Goal: Information Seeking & Learning: Compare options

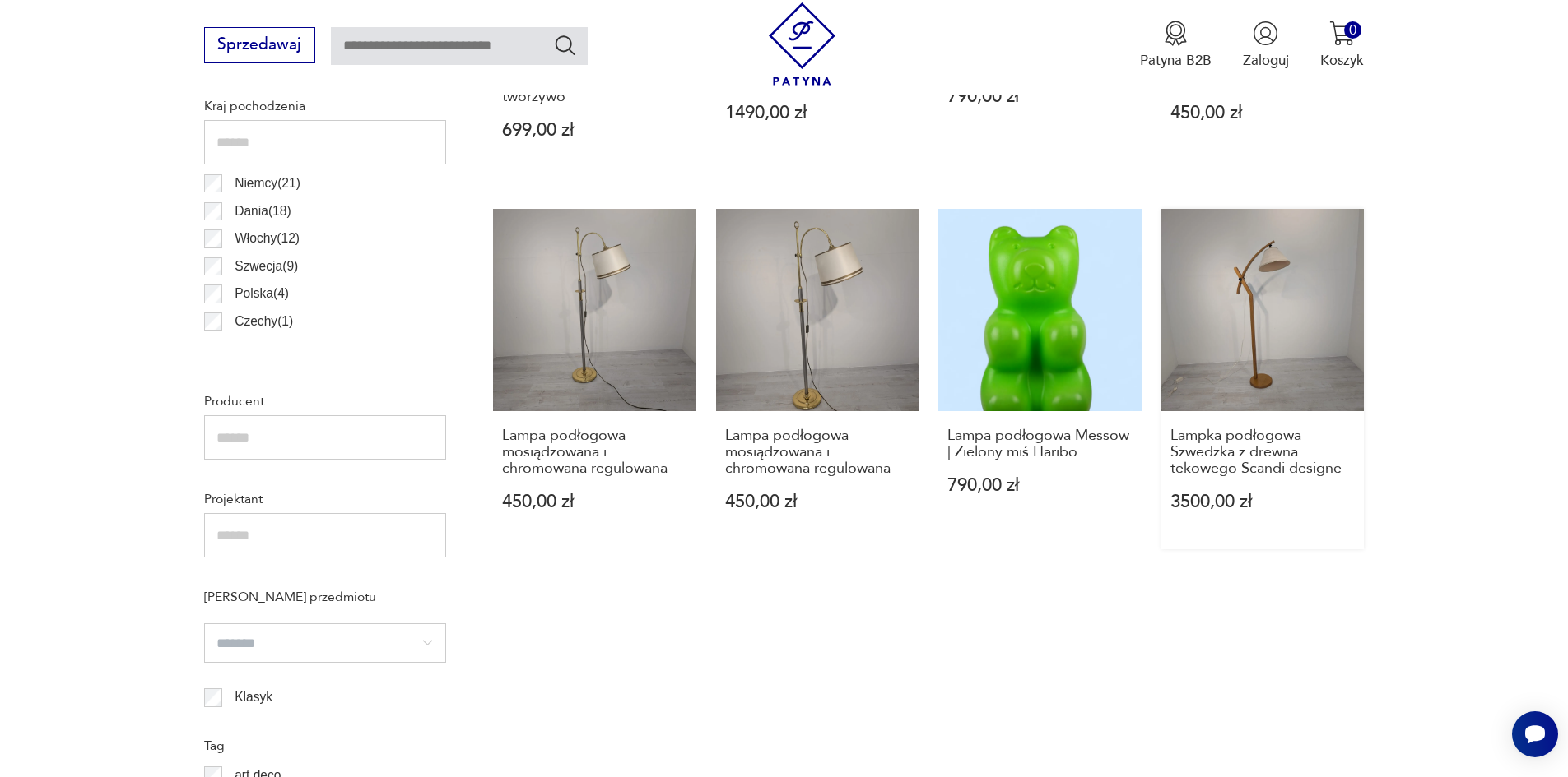
scroll to position [958, 0]
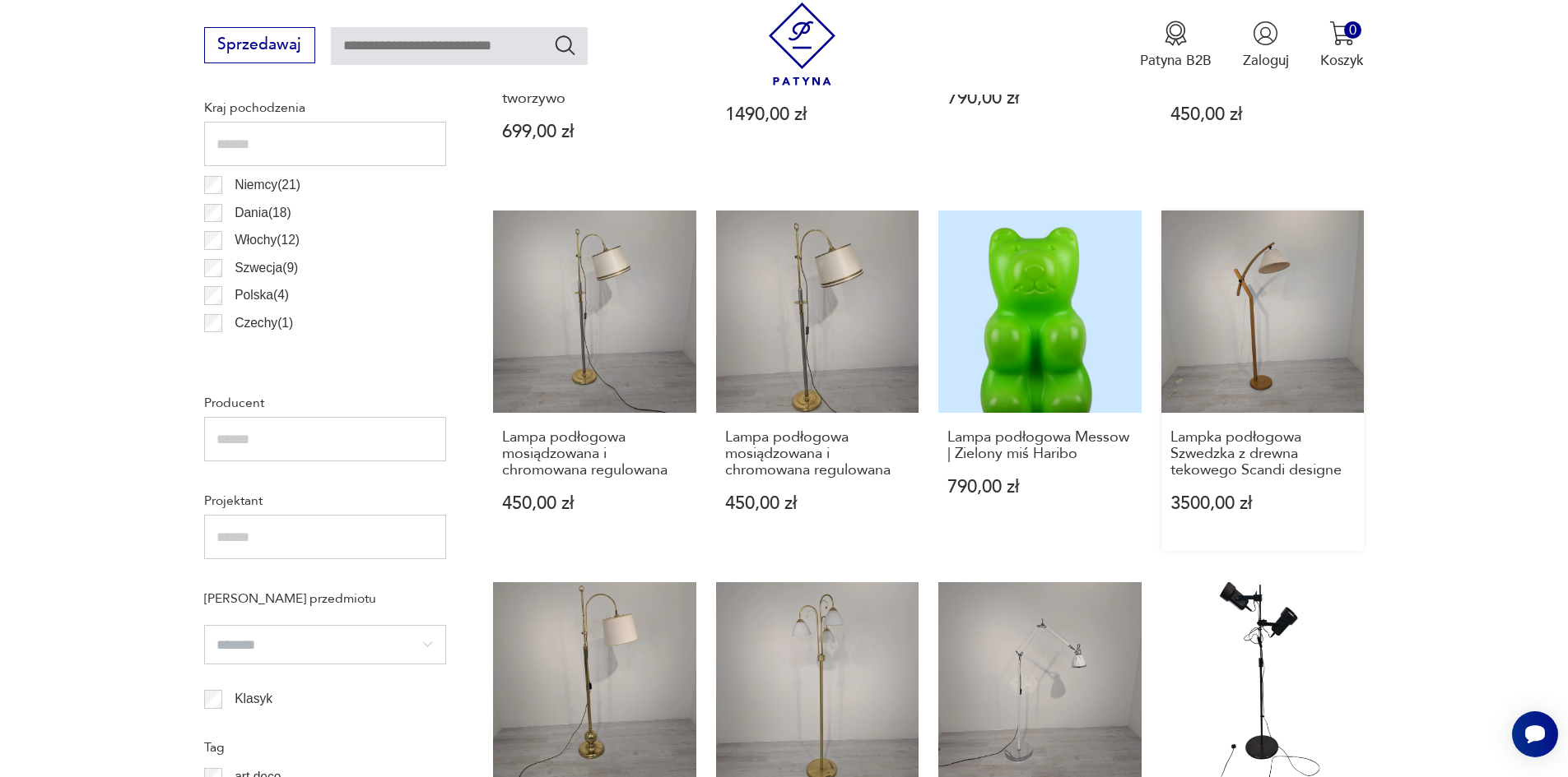
click at [1242, 336] on link "Lampka podłogowa Szwedzka z drewna tekowego Scandi designe 3500,00 zł" at bounding box center [1263, 381] width 203 height 341
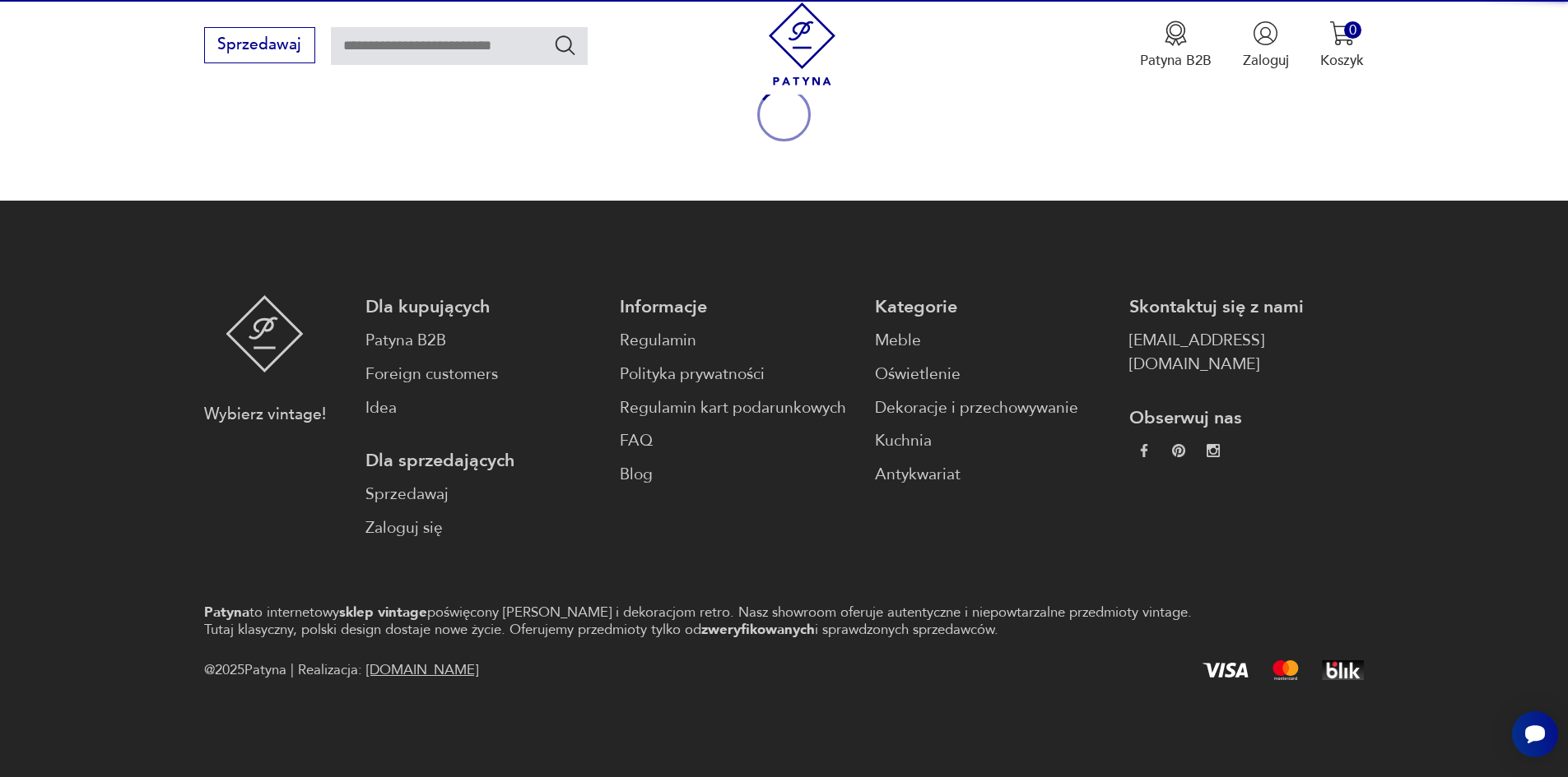
click at [1242, 336] on link "[EMAIL_ADDRESS][DOMAIN_NAME]" at bounding box center [1246, 352] width 234 height 48
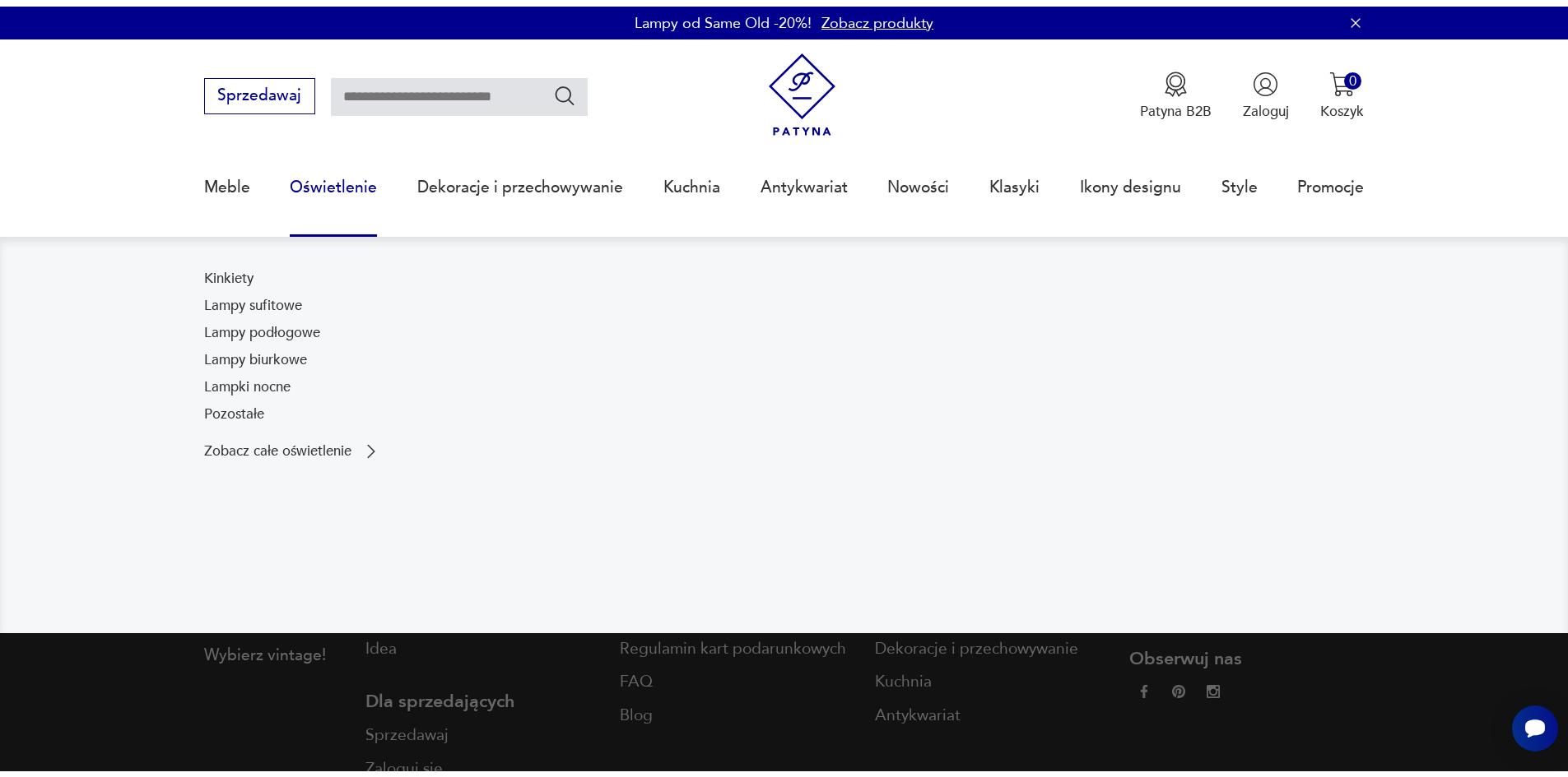
scroll to position [224, 0]
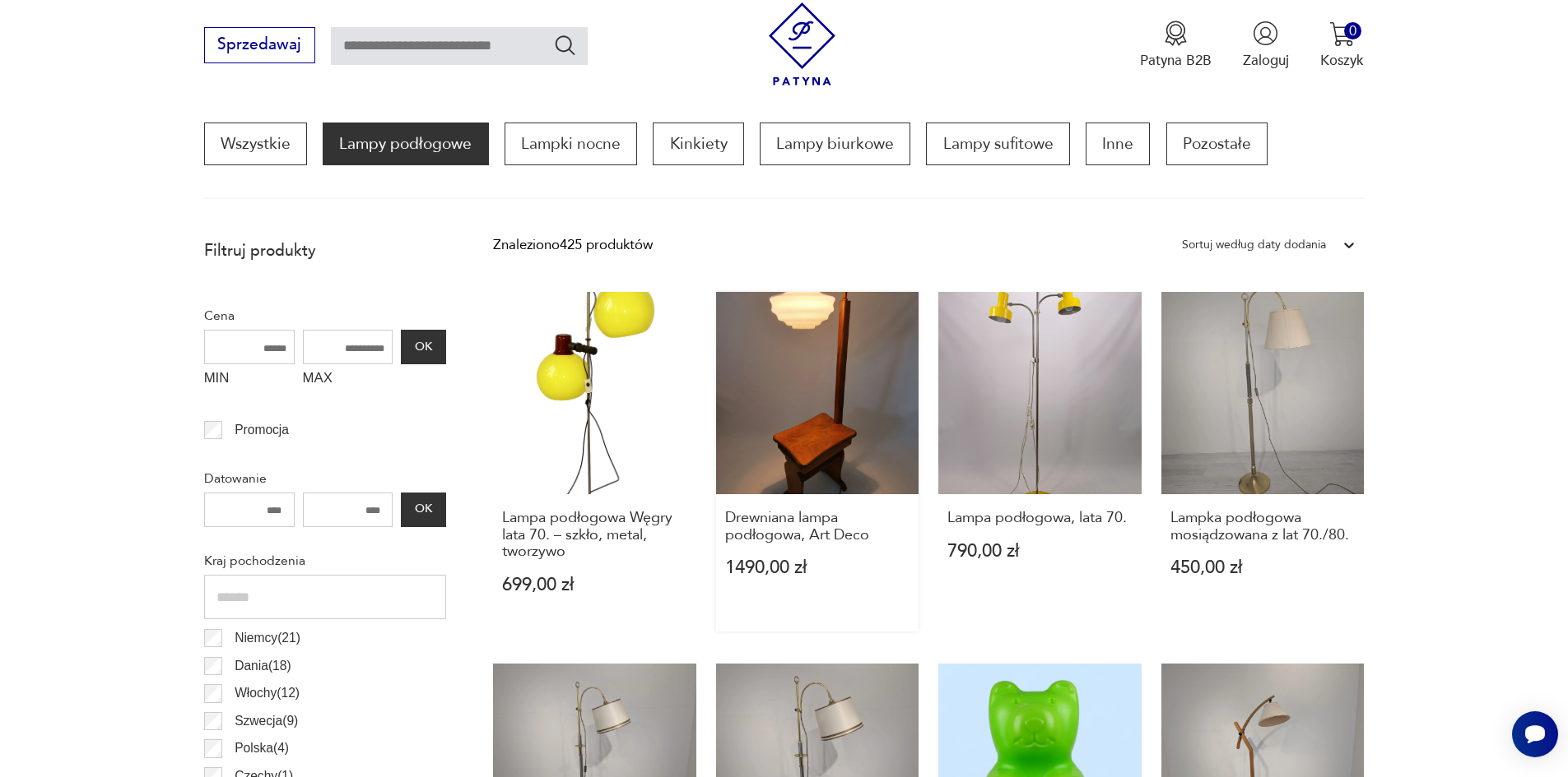
scroll to position [465, 0]
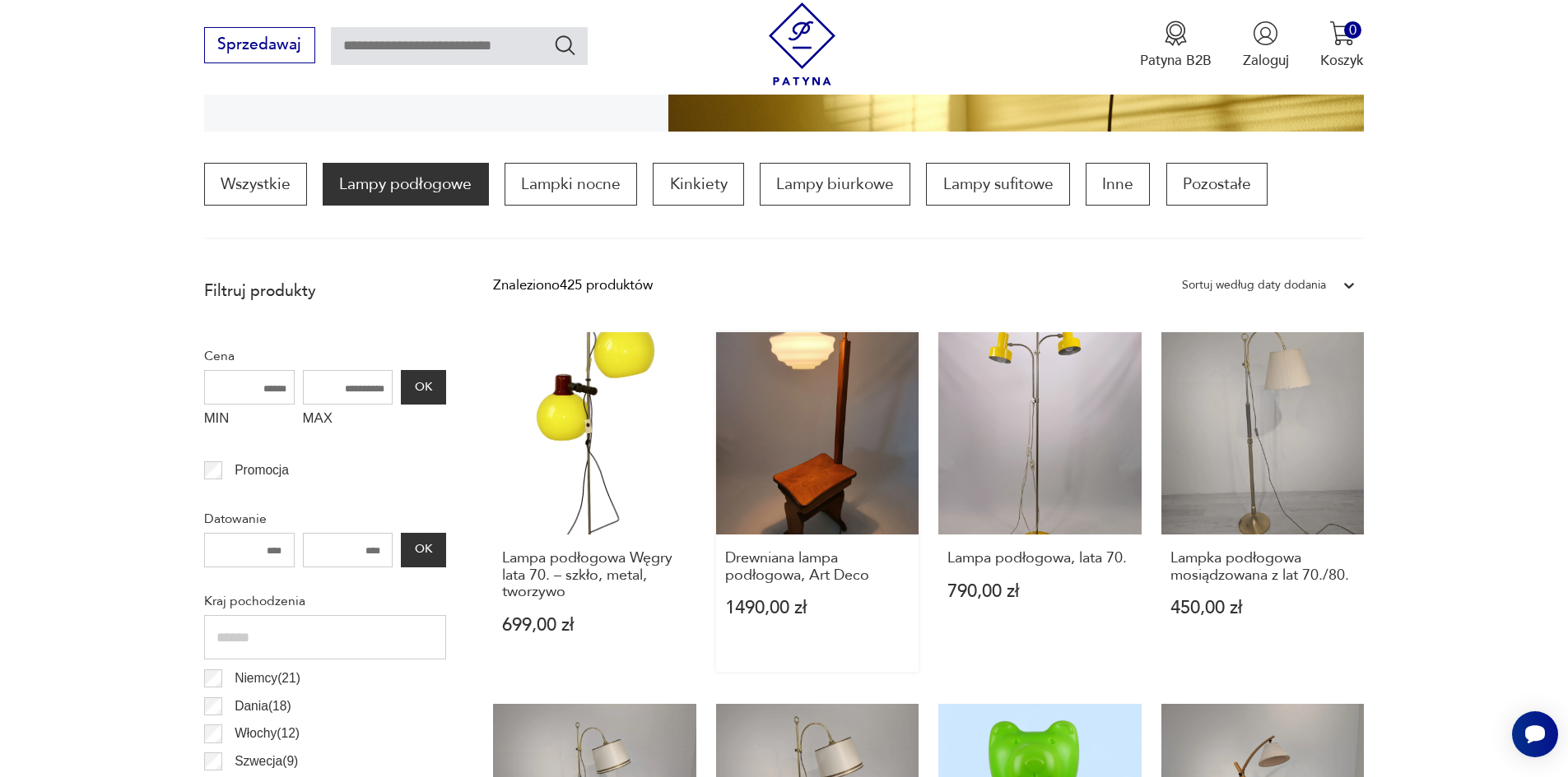
click at [839, 403] on link "Drewniana lampa podłogowa, Art Deco 1490,00 zł" at bounding box center [817, 502] width 203 height 341
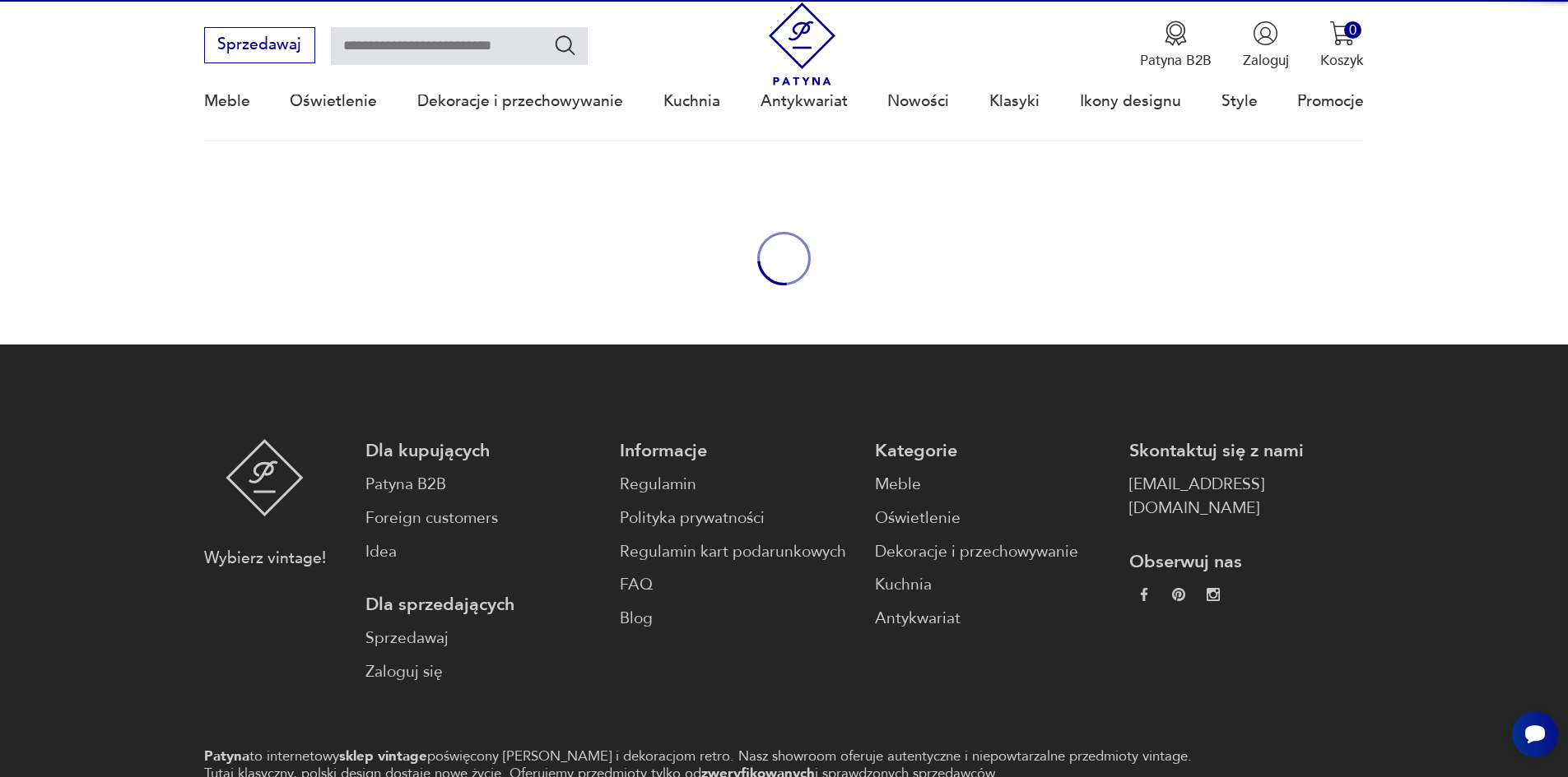
click at [839, 403] on footer "Wybierz vintage! Dla kupujących Patyna B2B Foreign customers Idea Dla sprzedają…" at bounding box center [784, 632] width 1568 height 577
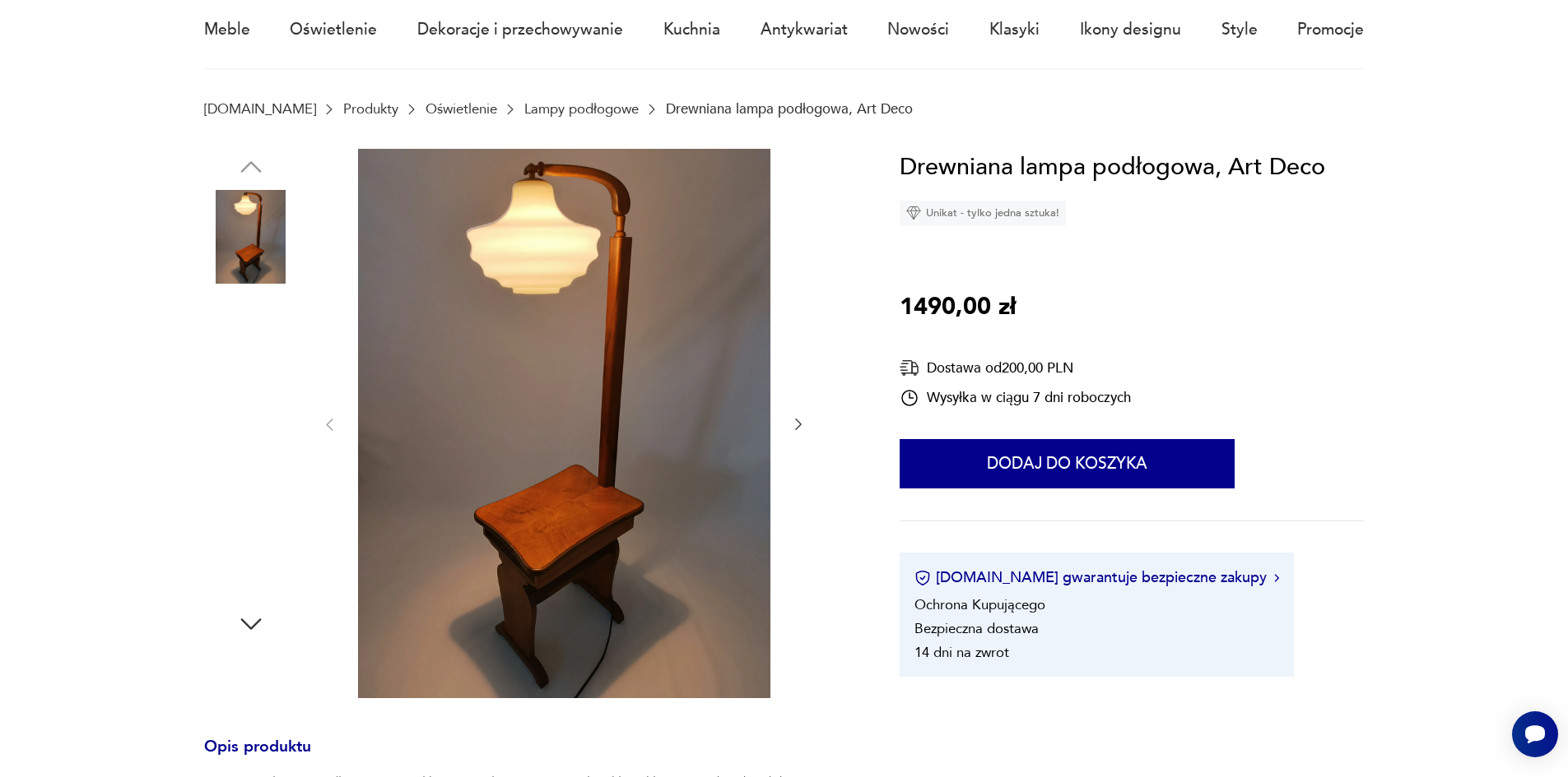
scroll to position [247, 0]
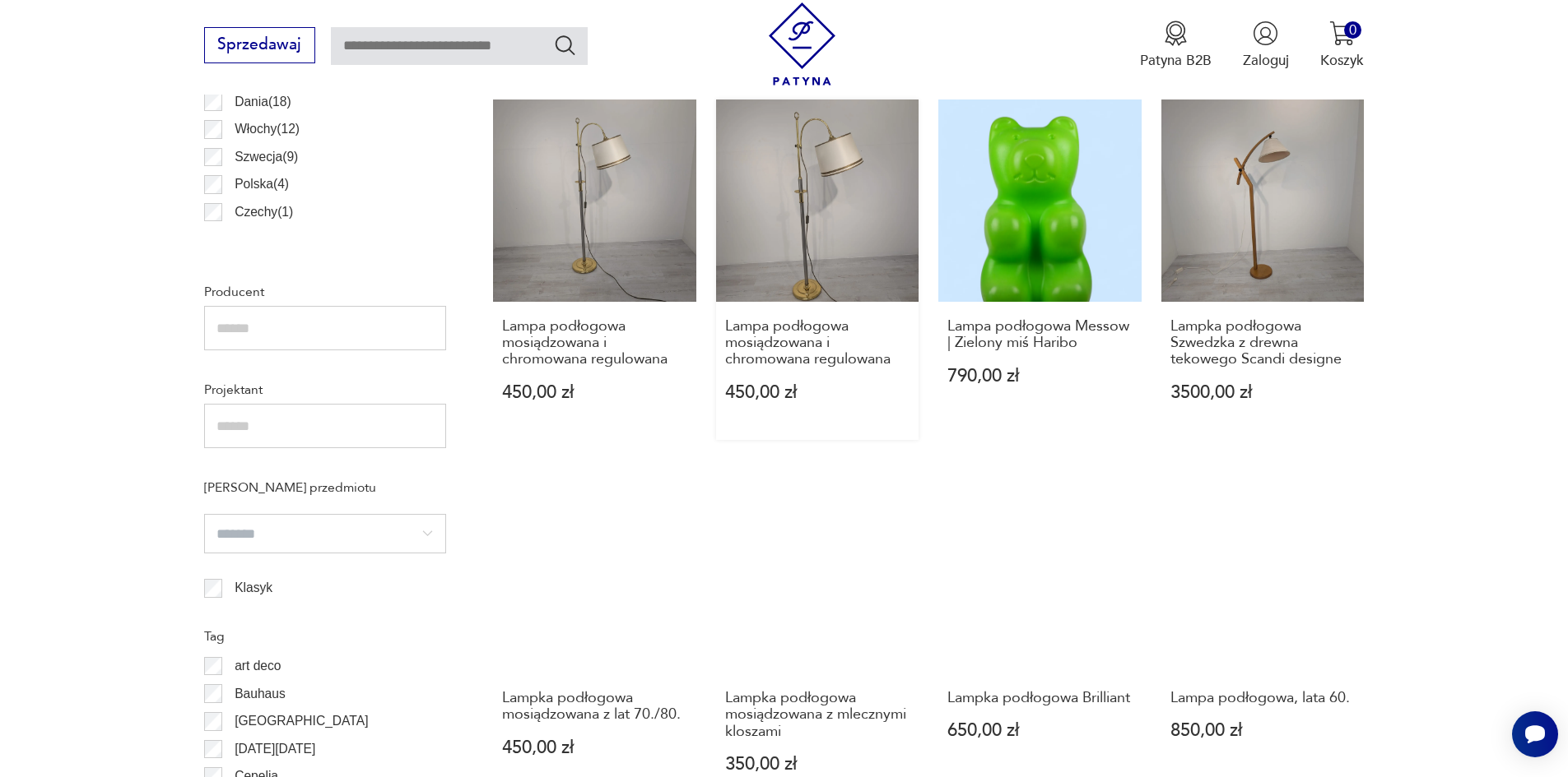
scroll to position [1041, 0]
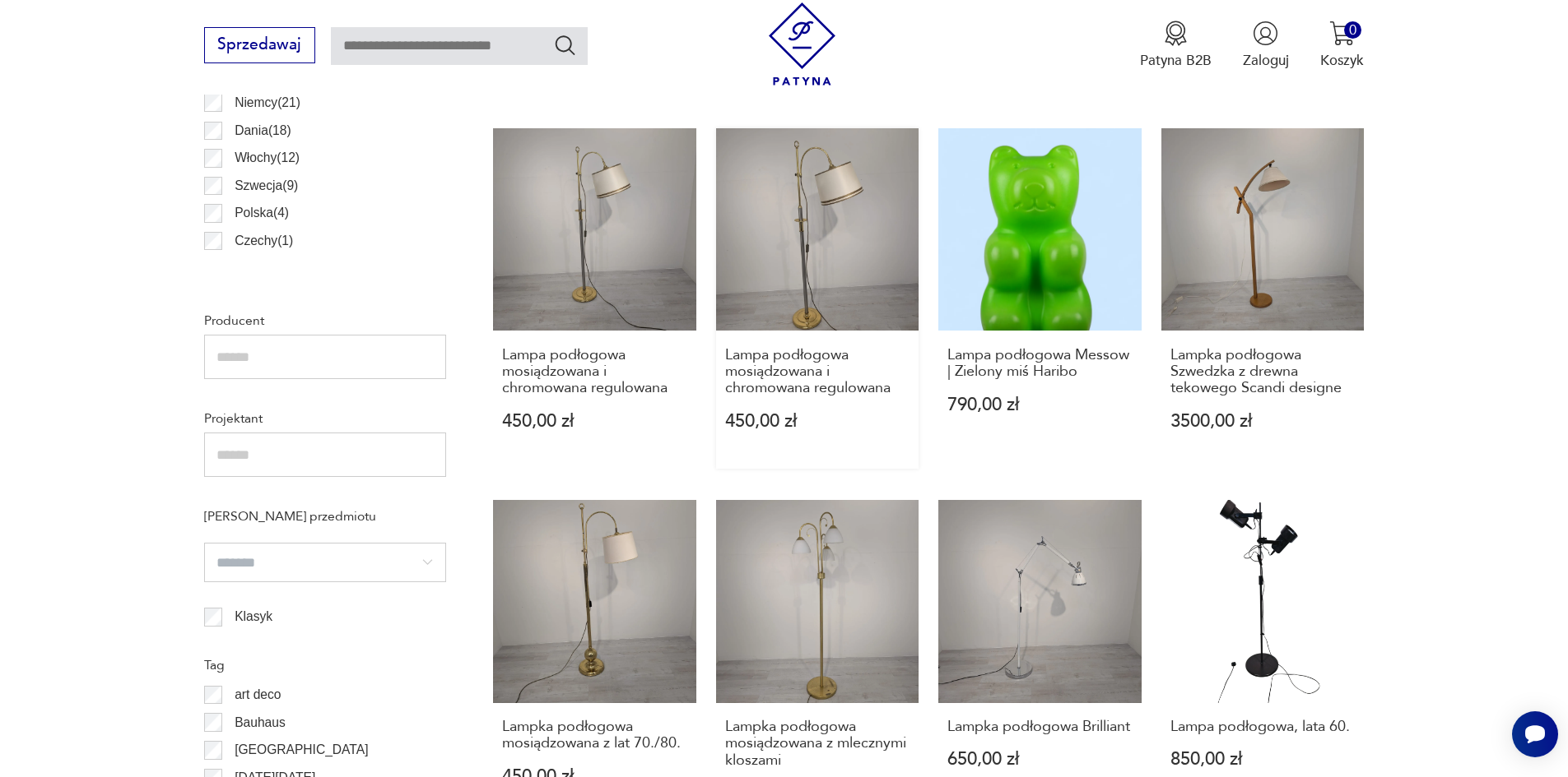
click at [808, 266] on link "Lampa podłogowa mosiądzowana i chromowana regulowana 450,00 zł" at bounding box center [817, 298] width 203 height 341
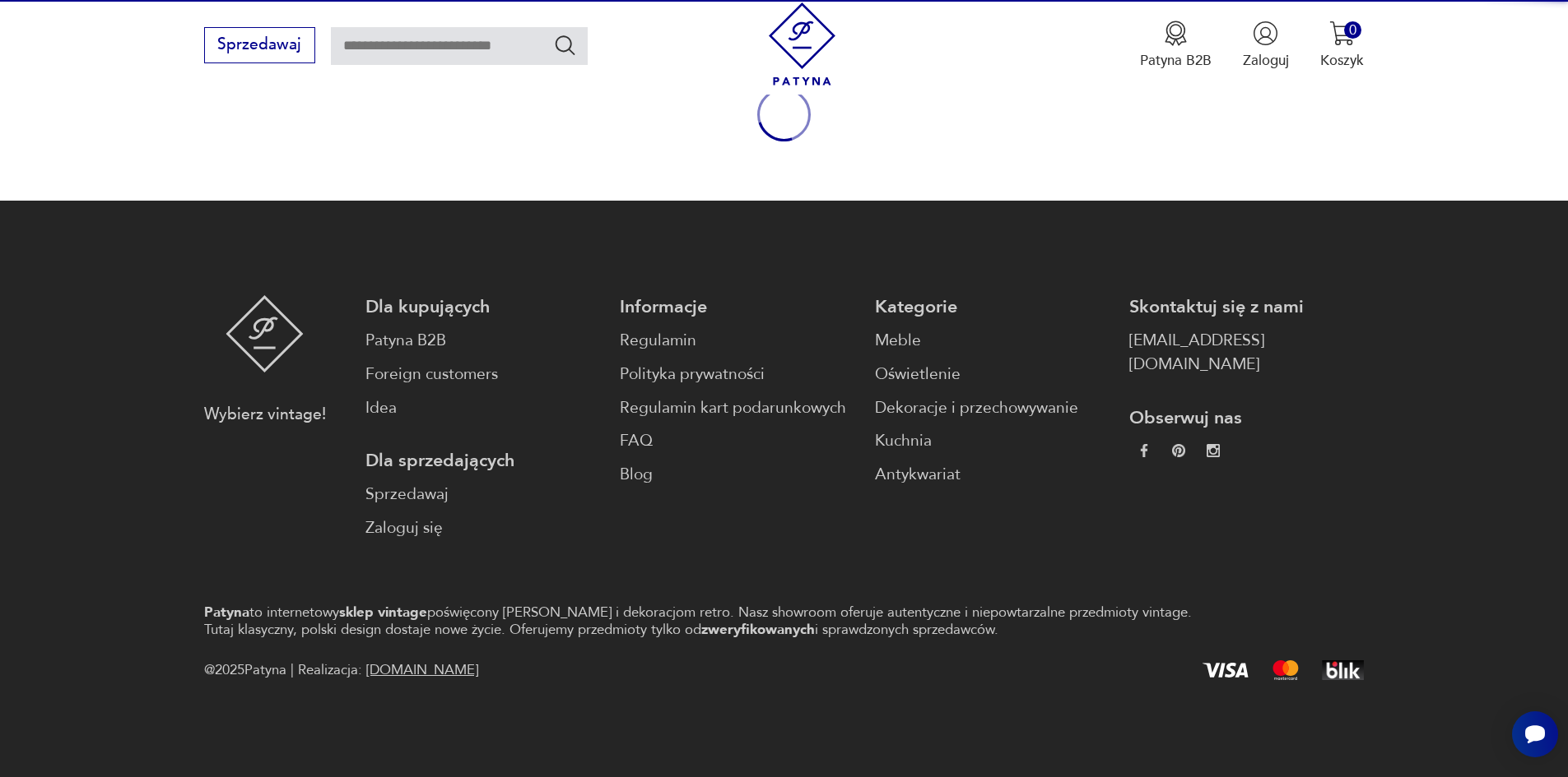
click at [808, 266] on footer "Wybierz vintage! Dla kupujących Patyna B2B Foreign customers Idea Dla sprzedają…" at bounding box center [784, 488] width 1568 height 577
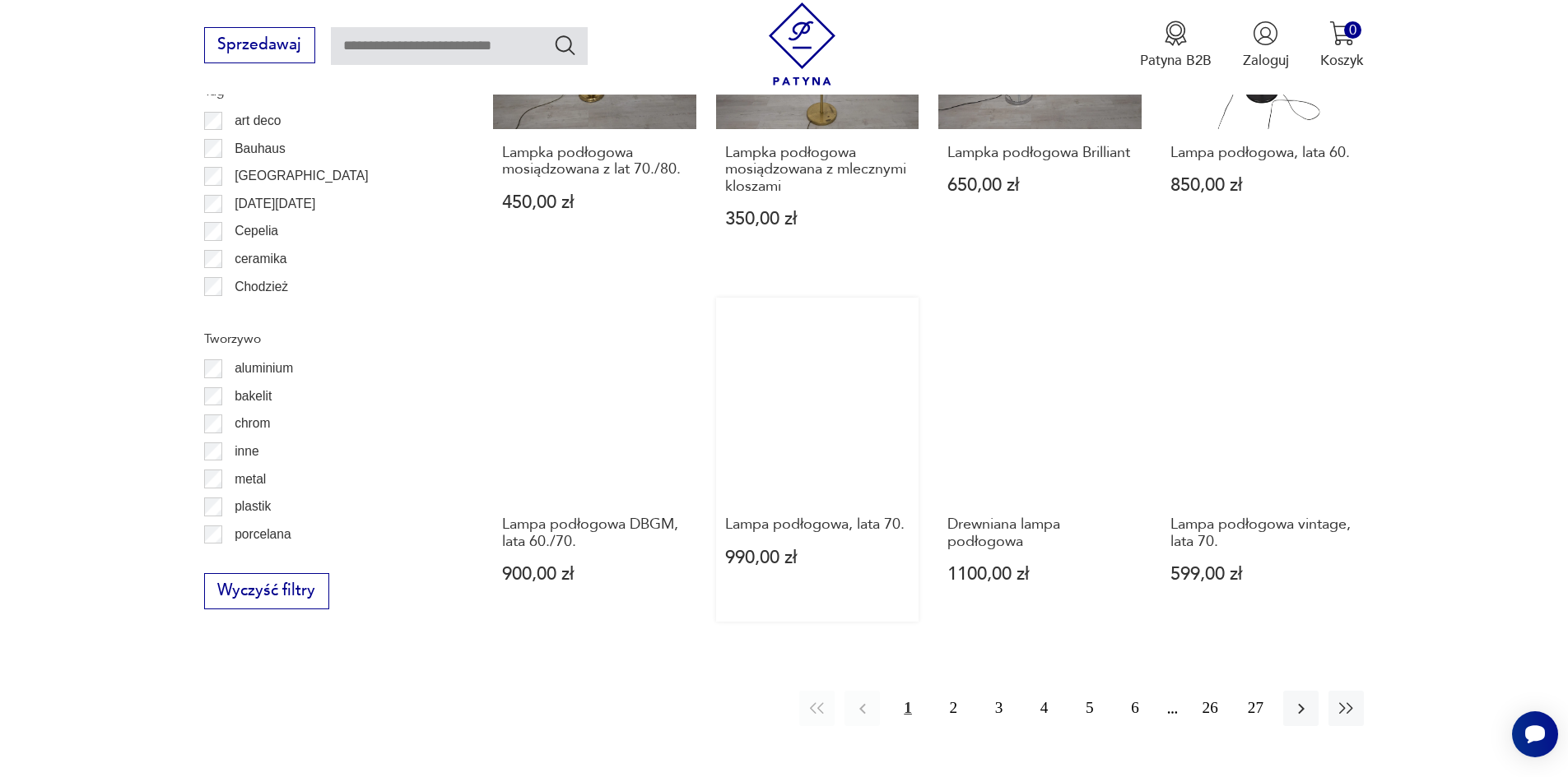
scroll to position [1616, 0]
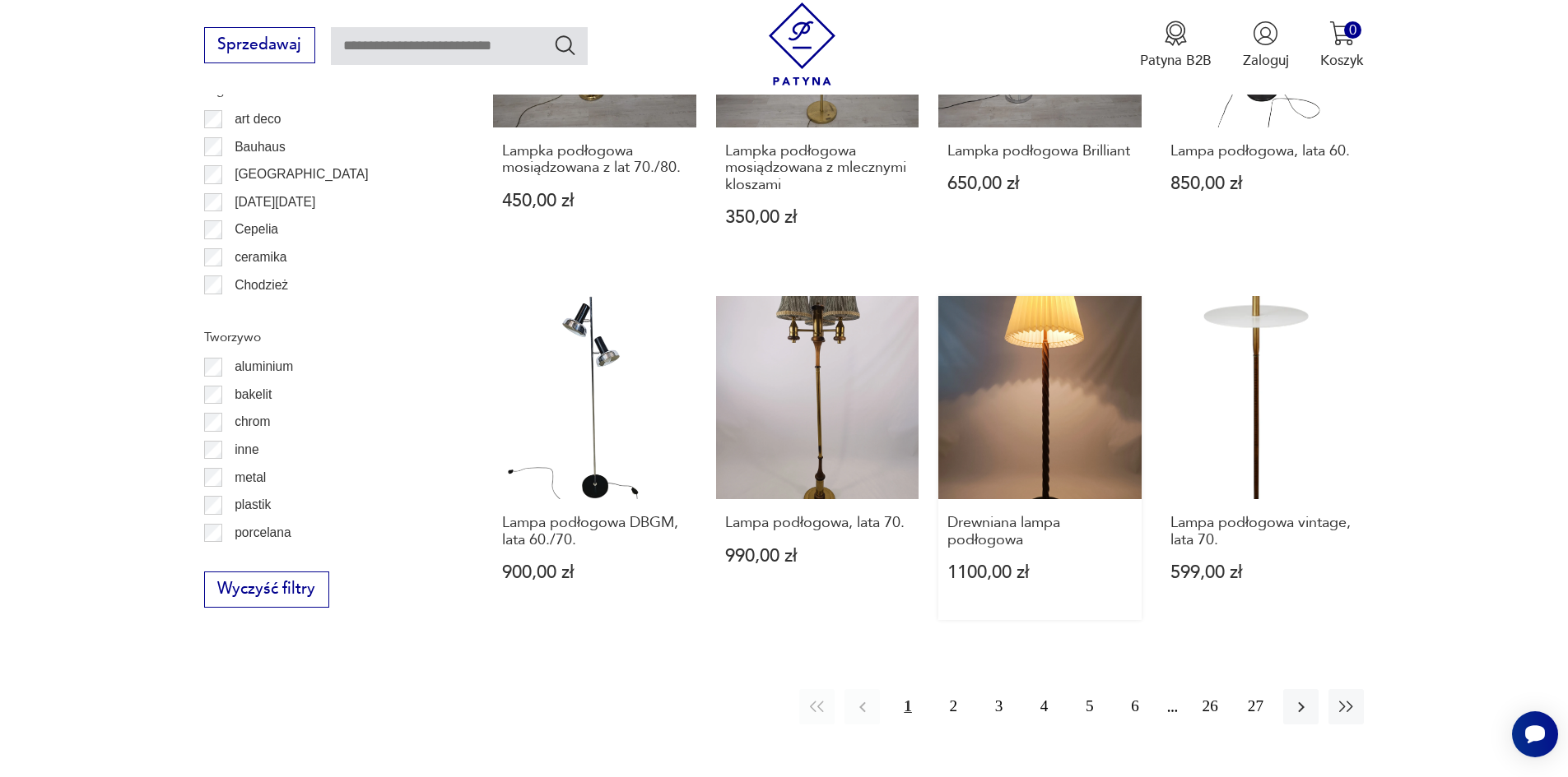
click at [1026, 407] on link "Drewniana lampa podłogowa 1100,00 zł" at bounding box center [1040, 458] width 203 height 324
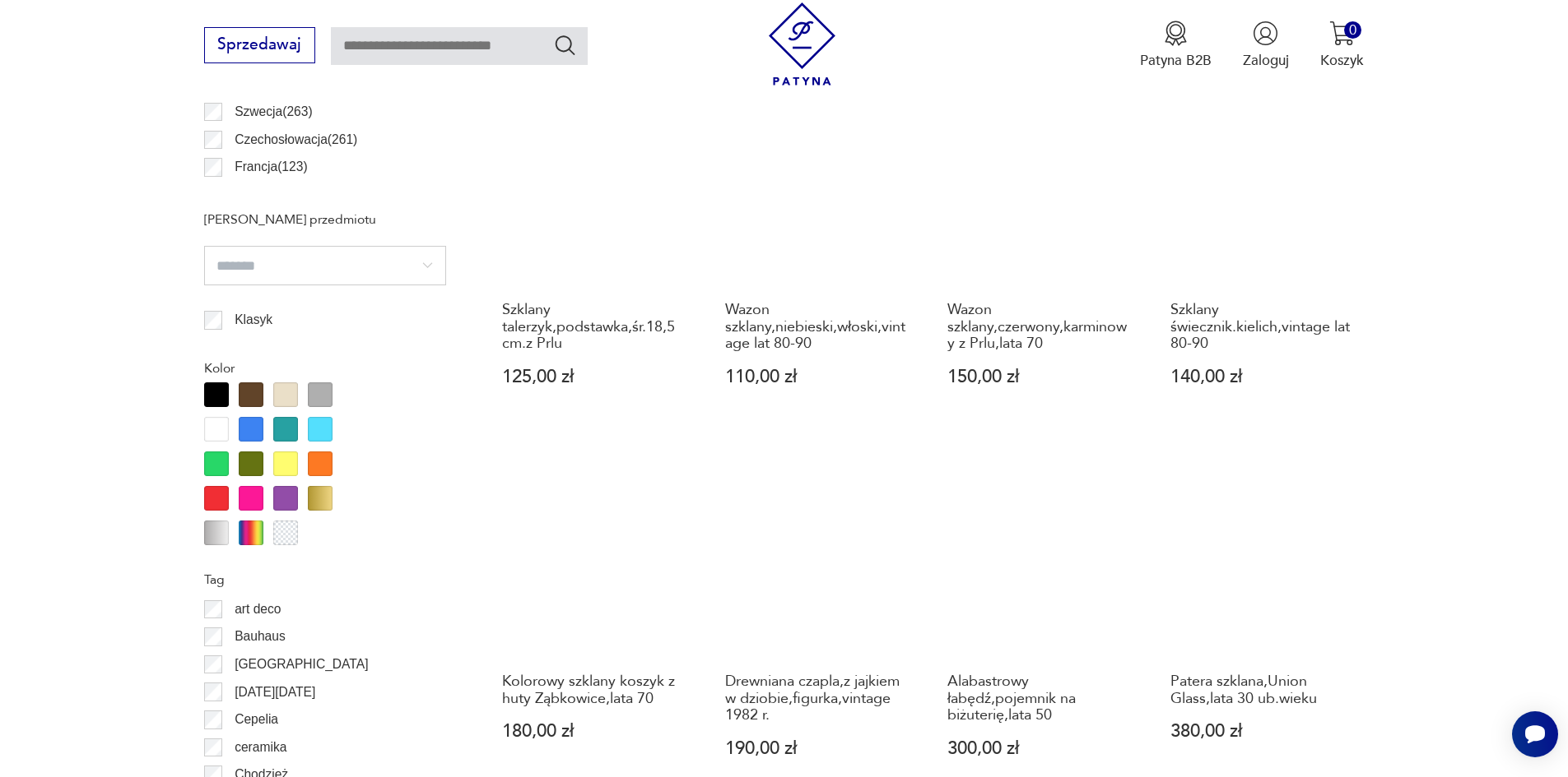
scroll to position [1206, 0]
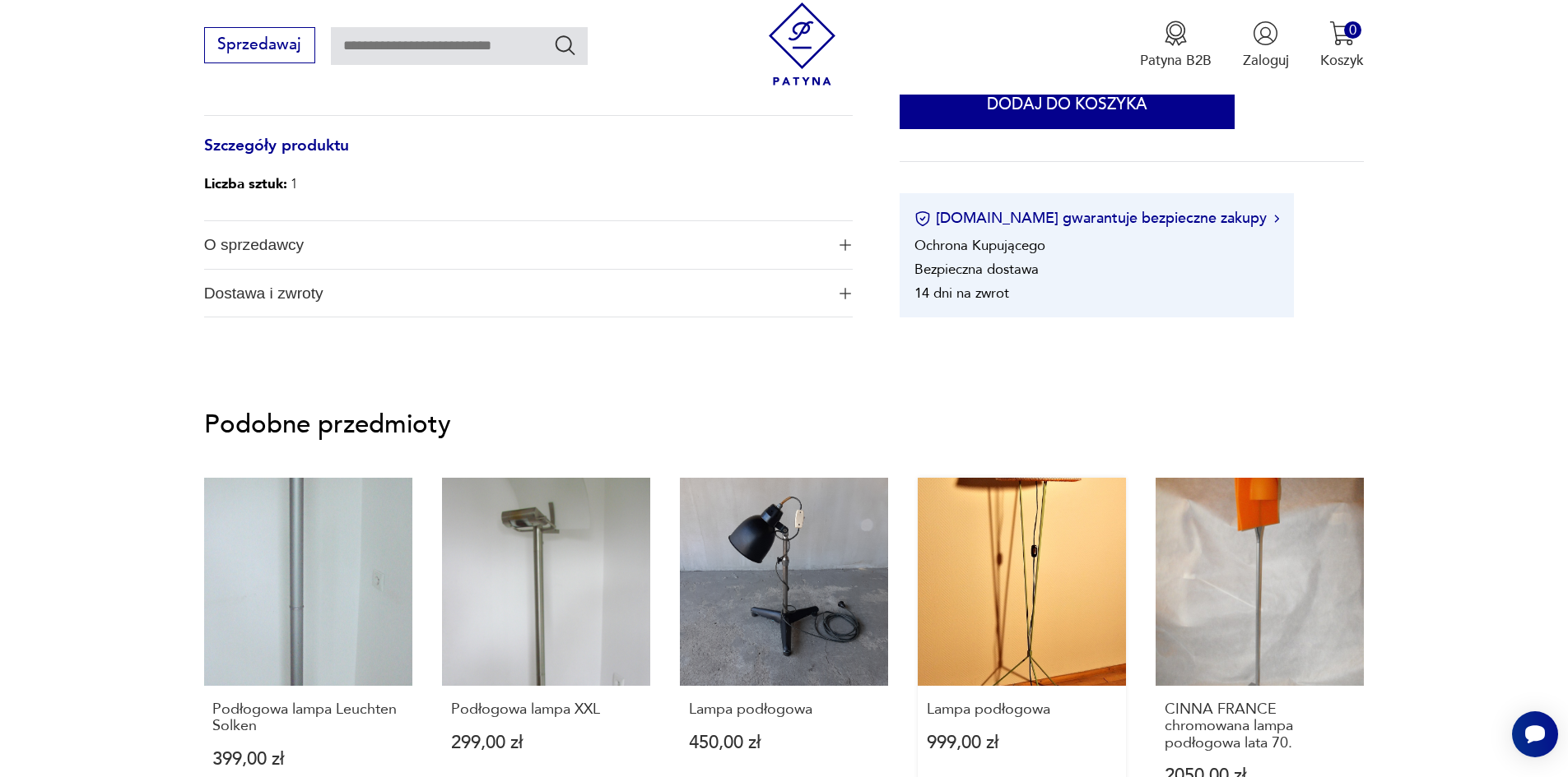
click at [1053, 562] on link "Lampa podłogowa 999,00 zł" at bounding box center [1021, 650] width 208 height 346
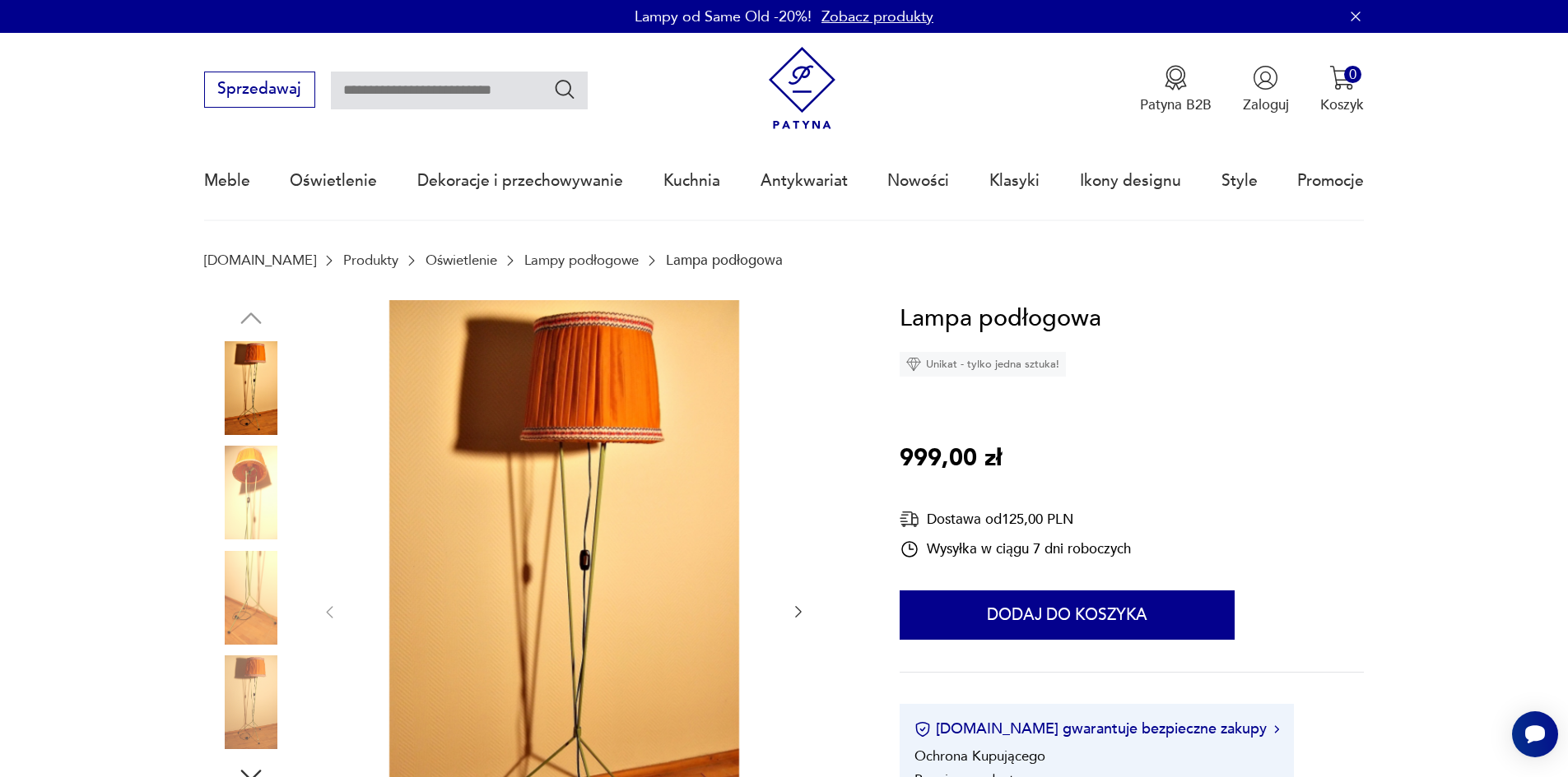
click at [790, 615] on div at bounding box center [564, 612] width 486 height 625
click at [793, 609] on icon "button" at bounding box center [797, 611] width 16 height 16
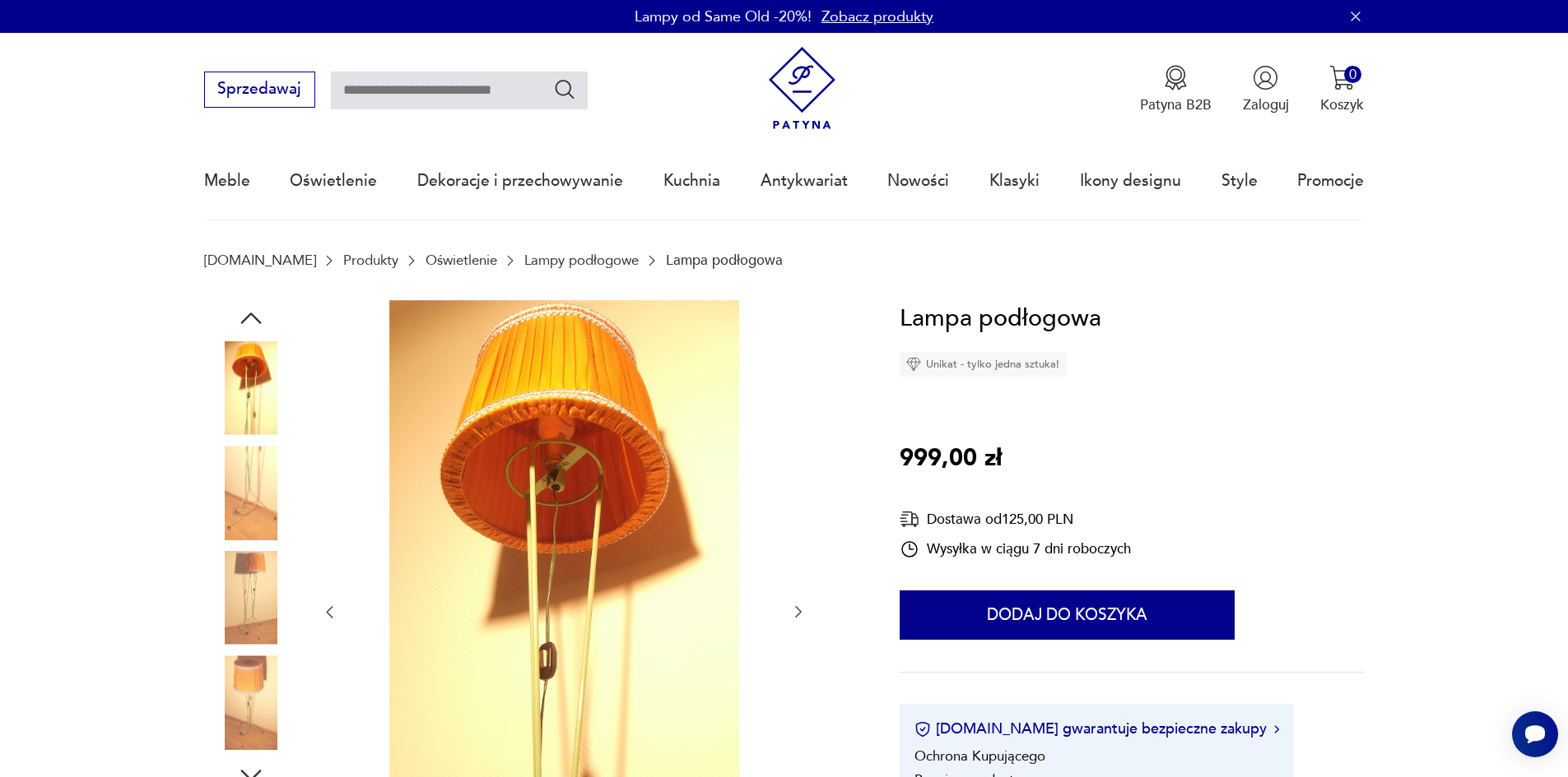
click at [793, 609] on icon "button" at bounding box center [797, 611] width 16 height 16
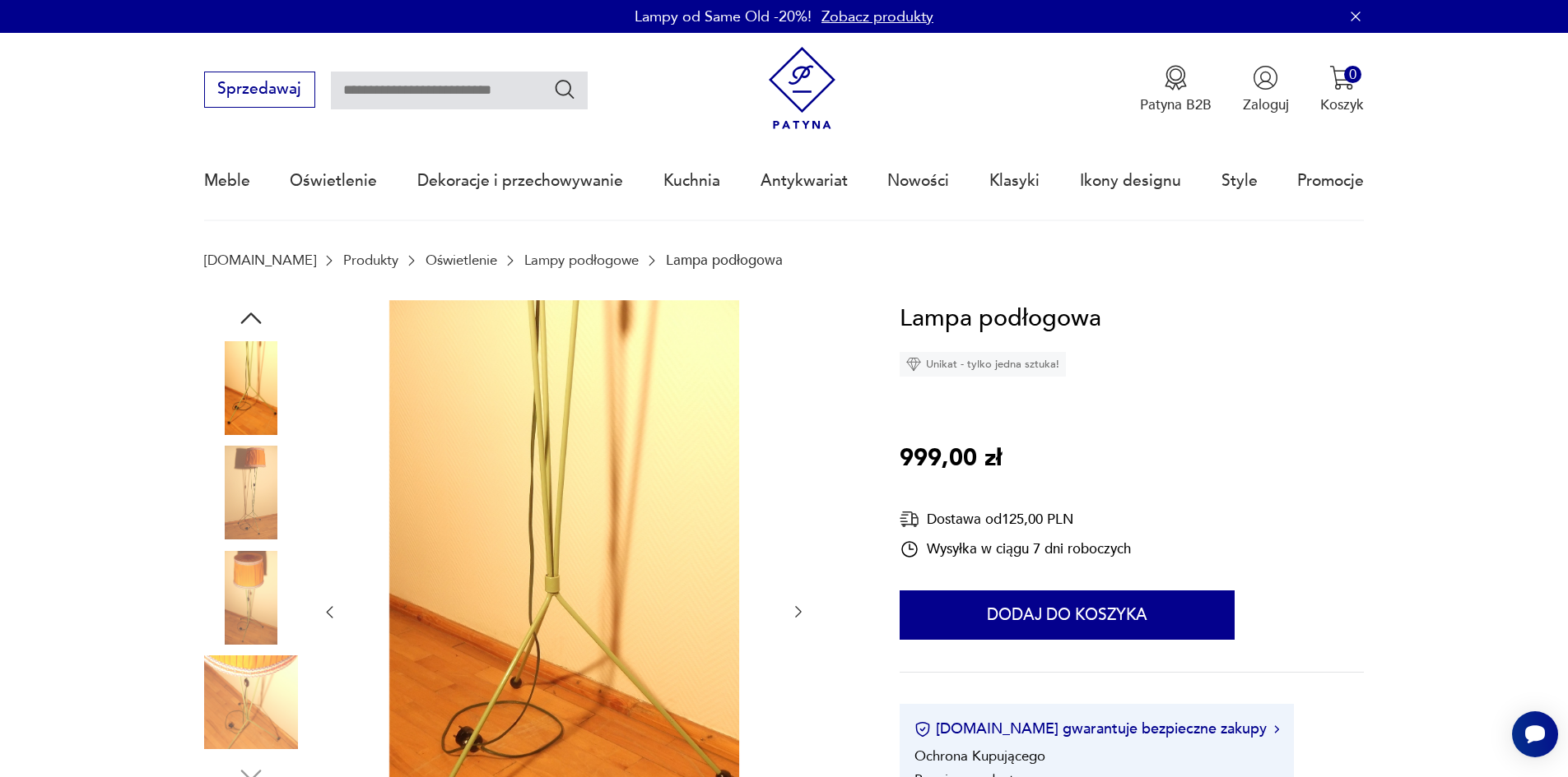
click at [793, 609] on icon "button" at bounding box center [797, 611] width 16 height 16
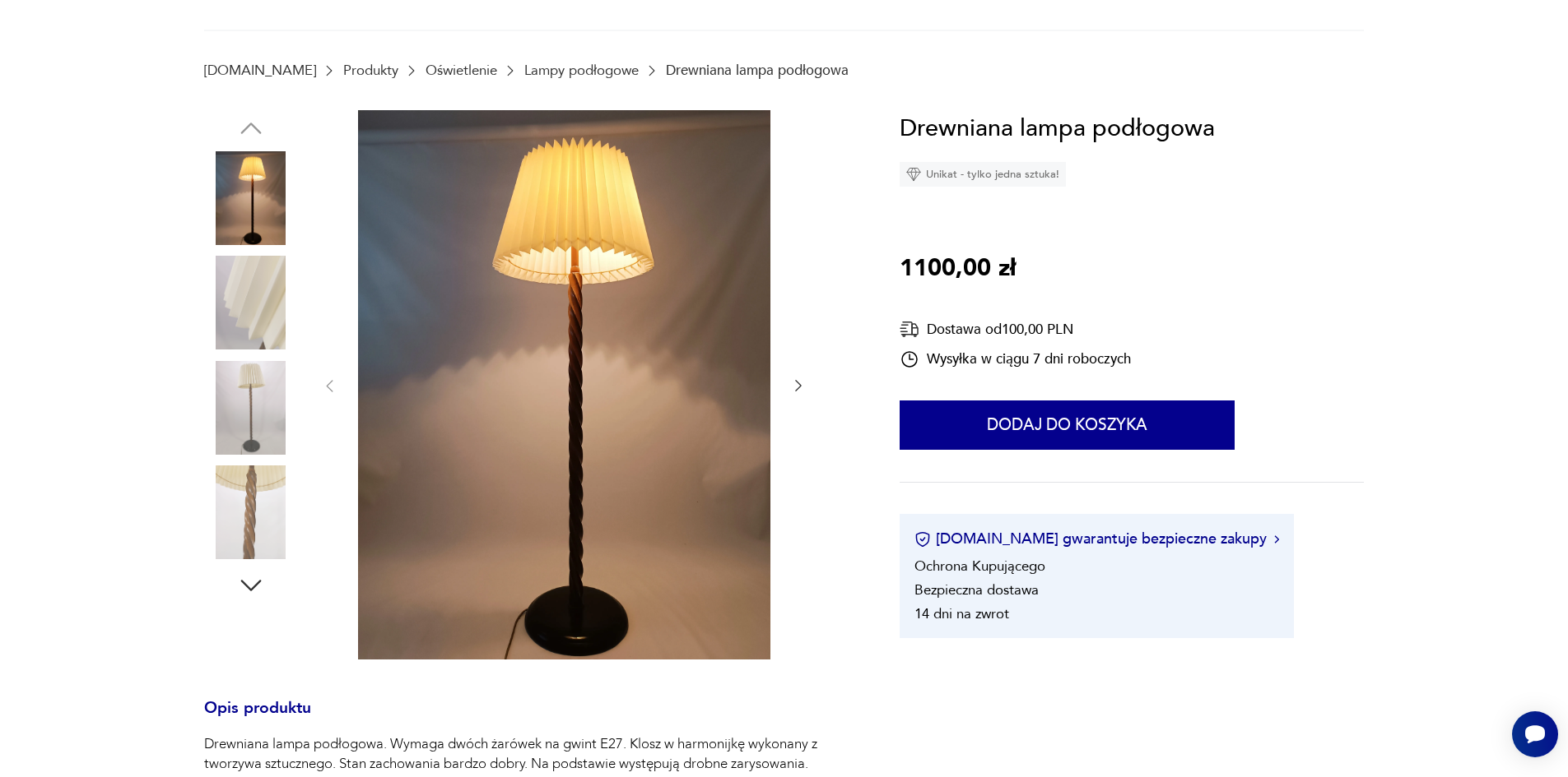
scroll to position [90, 0]
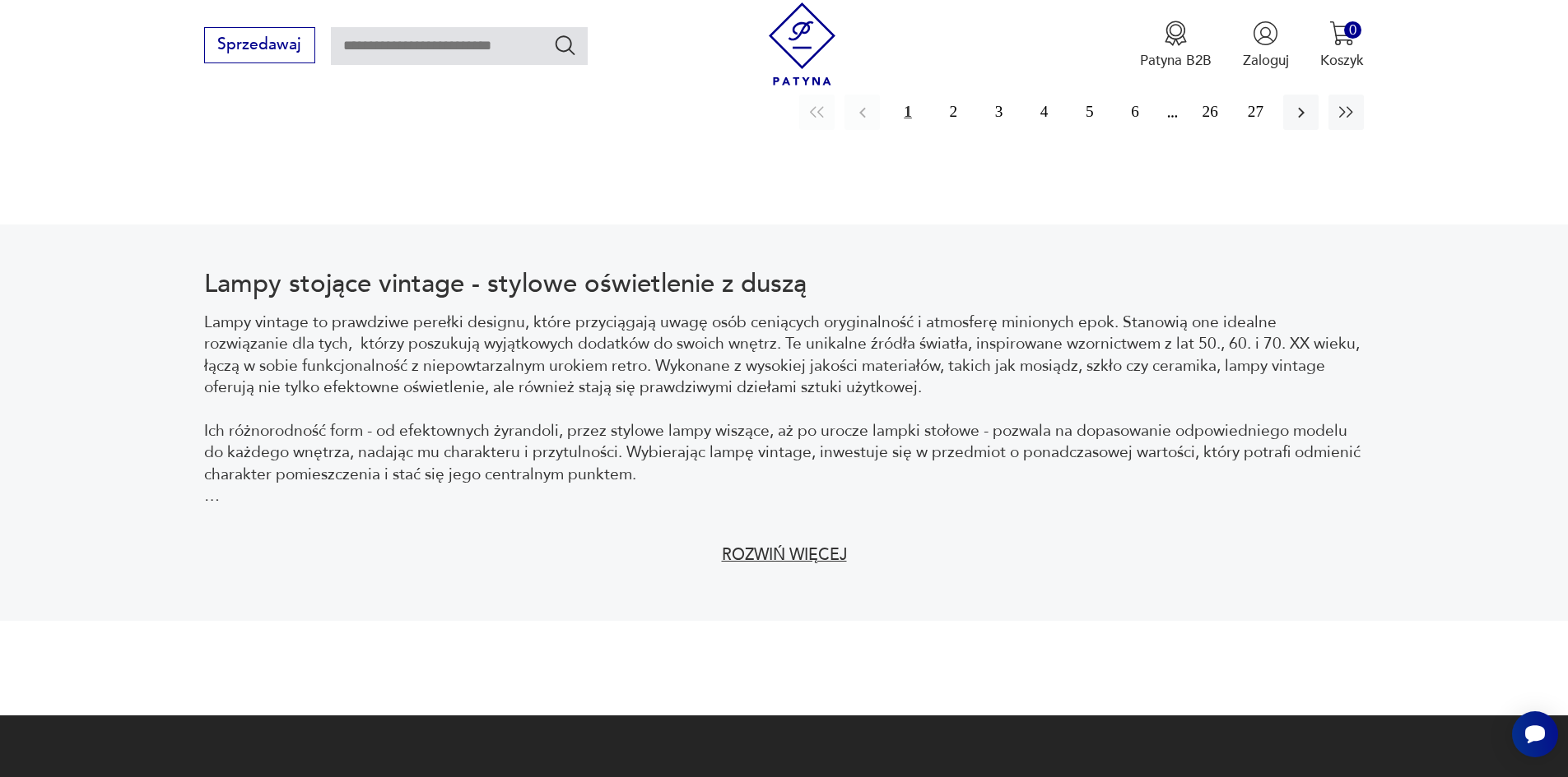
scroll to position [1962, 0]
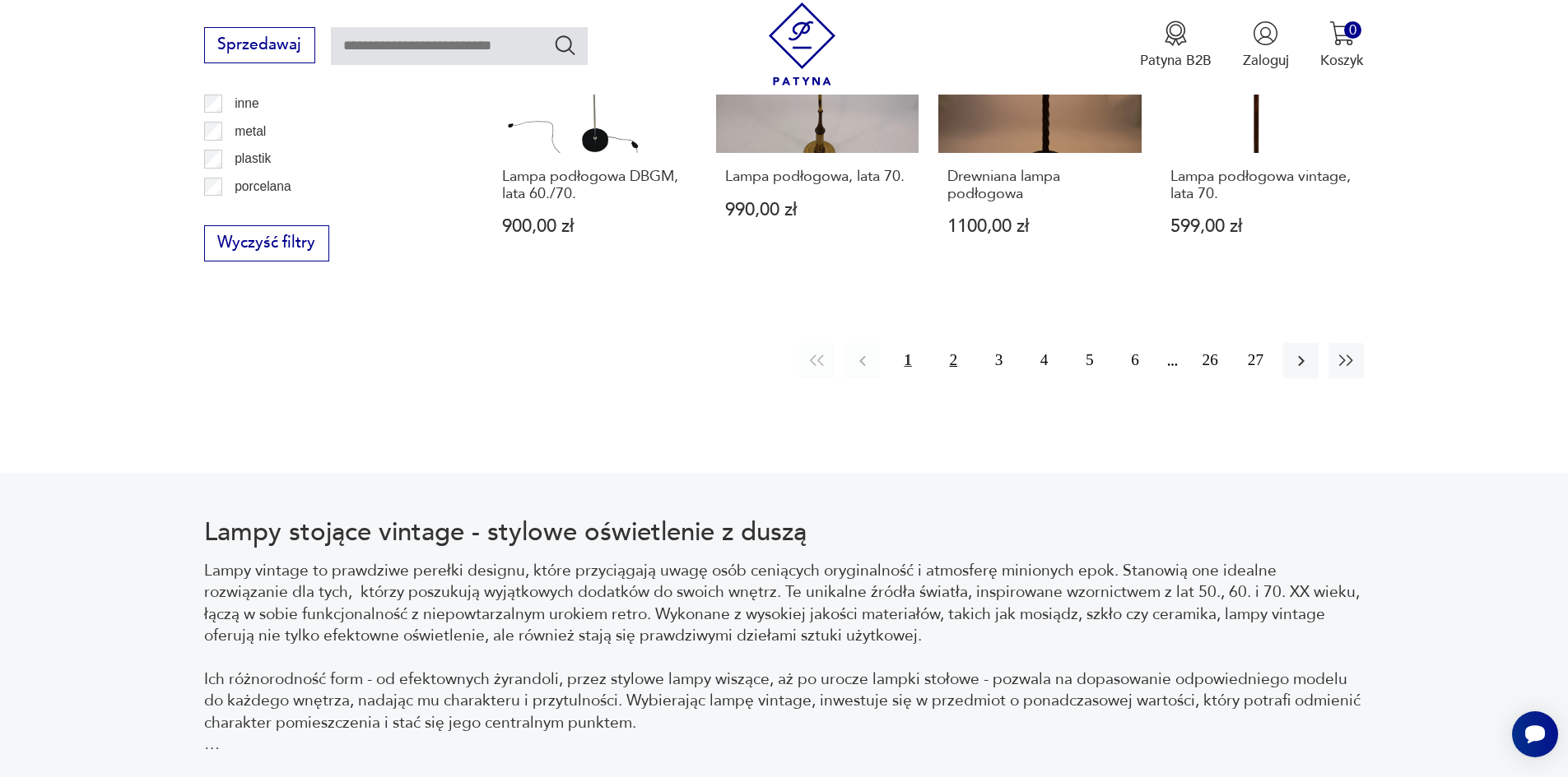
click at [948, 356] on button "2" at bounding box center [953, 360] width 36 height 36
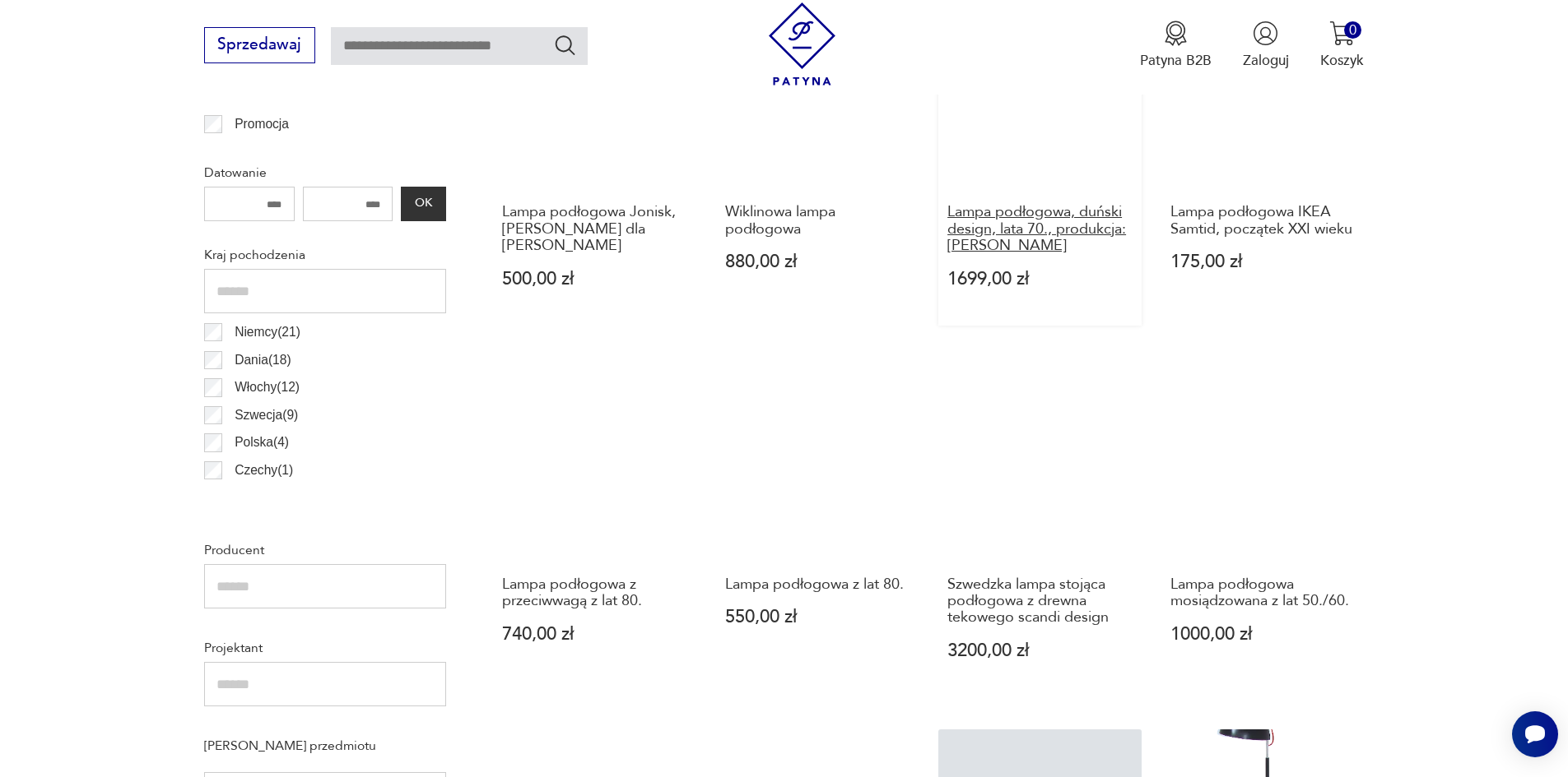
scroll to position [818, 0]
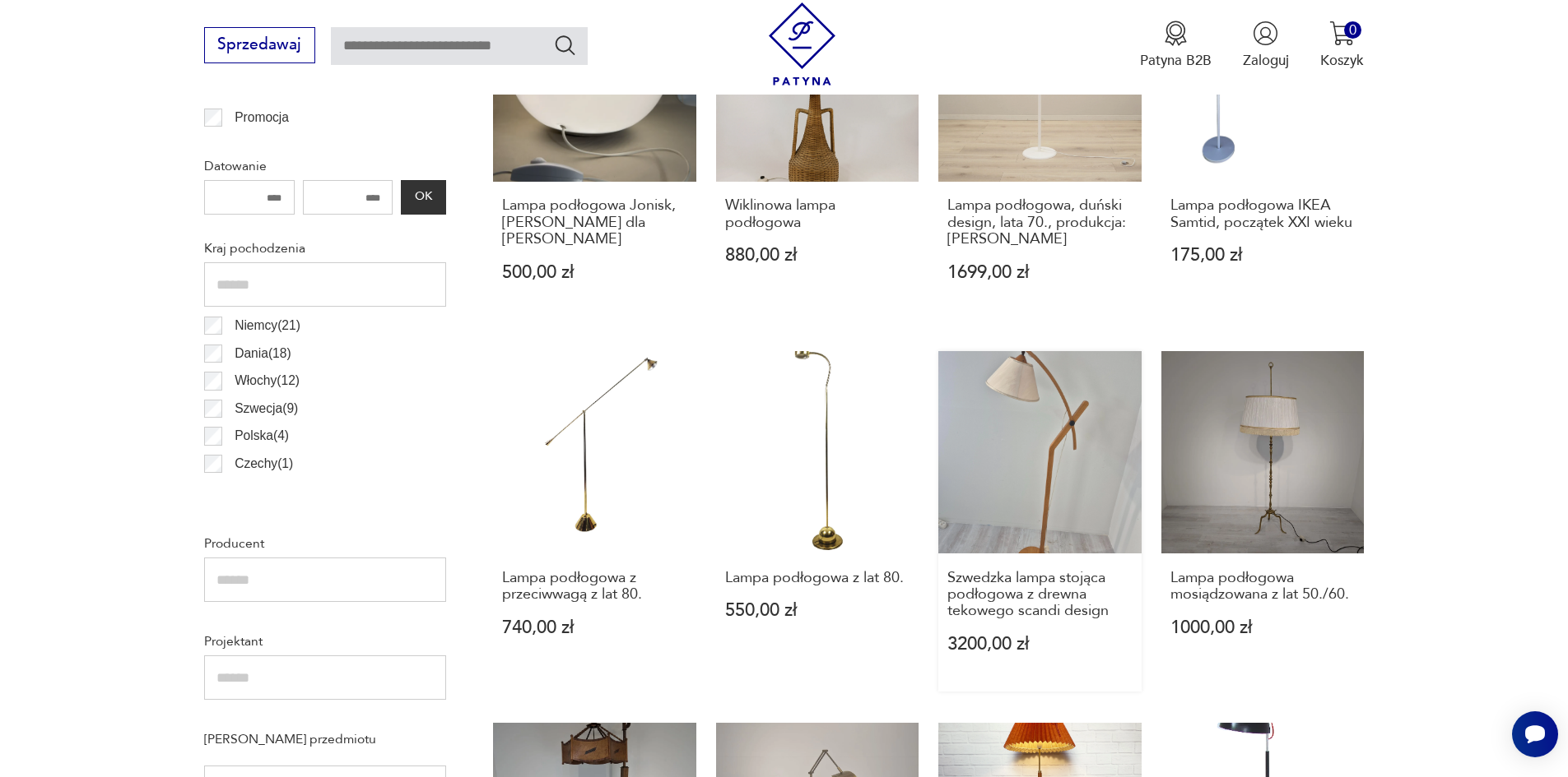
click at [1045, 486] on link "Szwedzka lampa stojąca podłogowa z drewna tekowego scandi design 3200,00 zł" at bounding box center [1040, 521] width 203 height 341
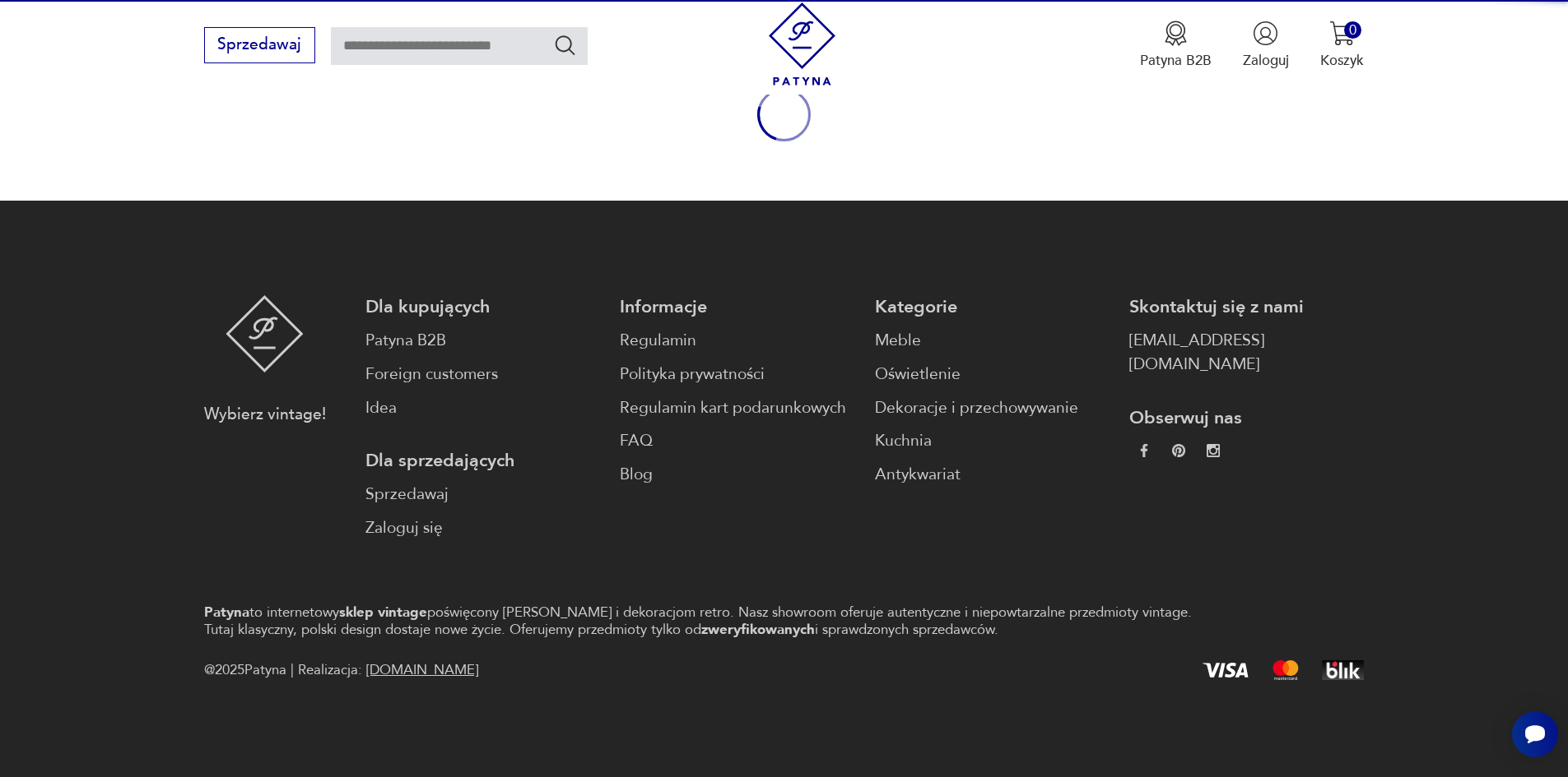
click at [1045, 486] on link "Antykwariat" at bounding box center [992, 475] width 234 height 24
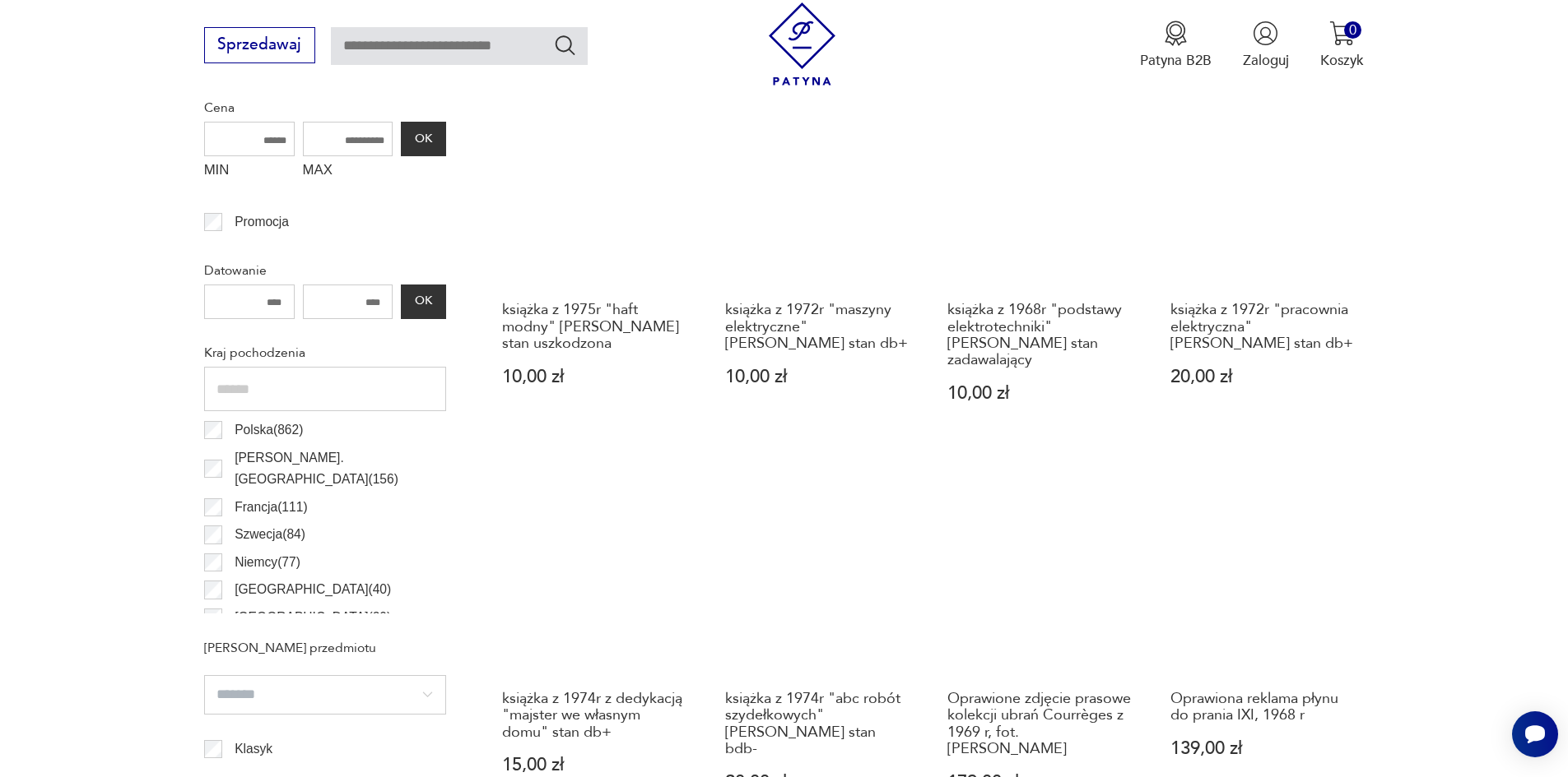
scroll to position [56, 0]
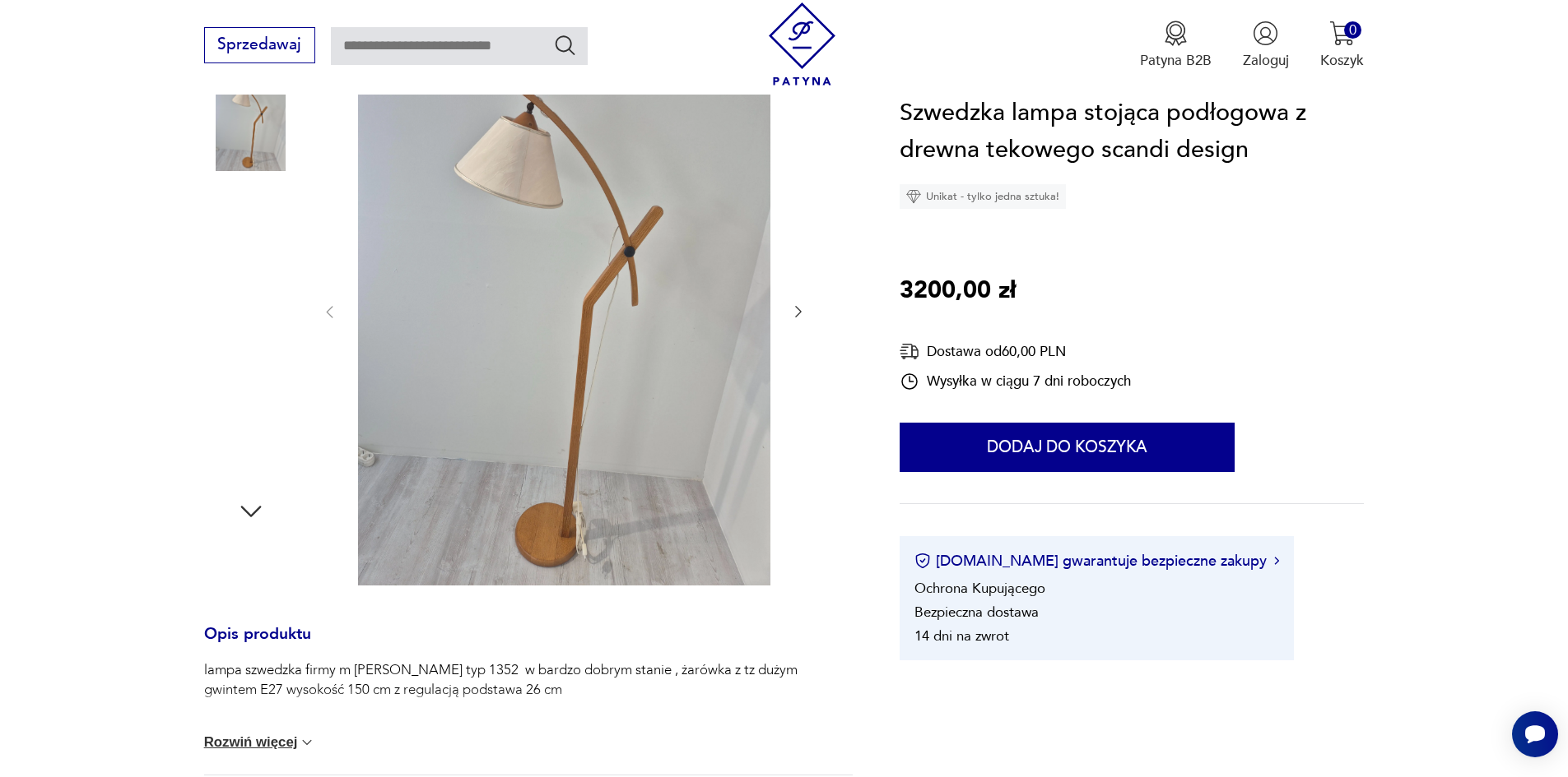
scroll to position [247, 0]
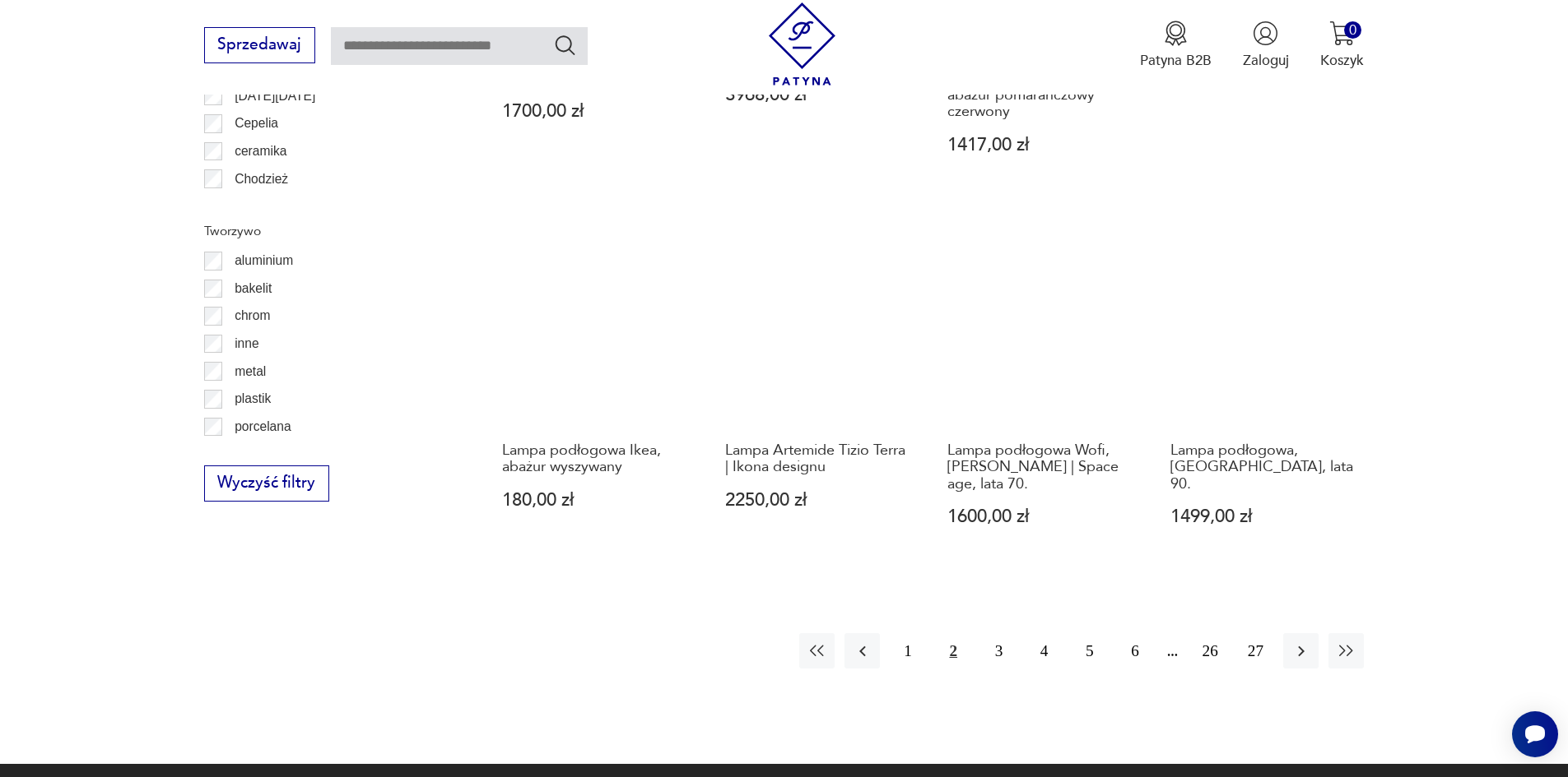
scroll to position [1805, 0]
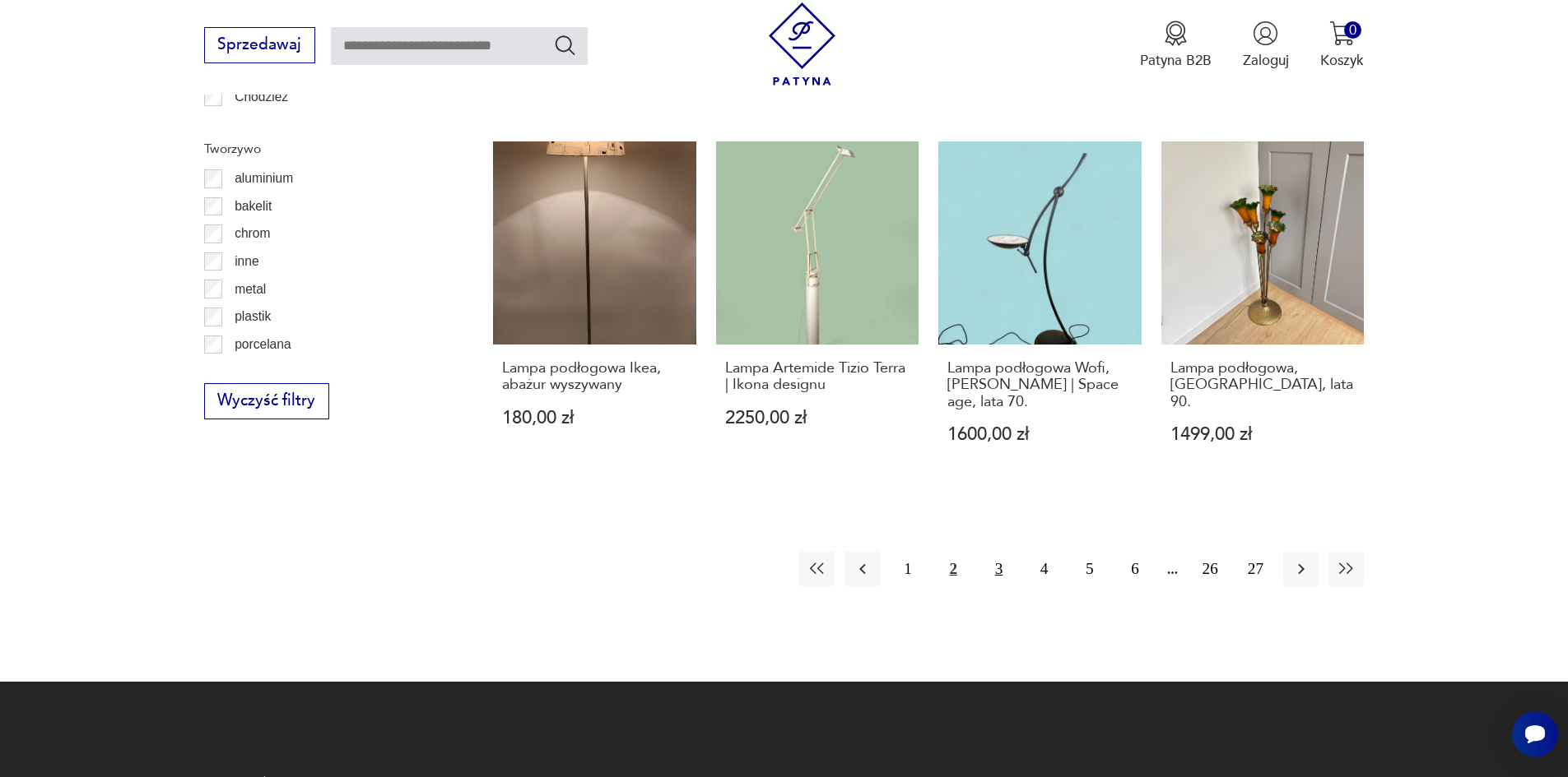
click at [994, 566] on button "3" at bounding box center [998, 568] width 36 height 36
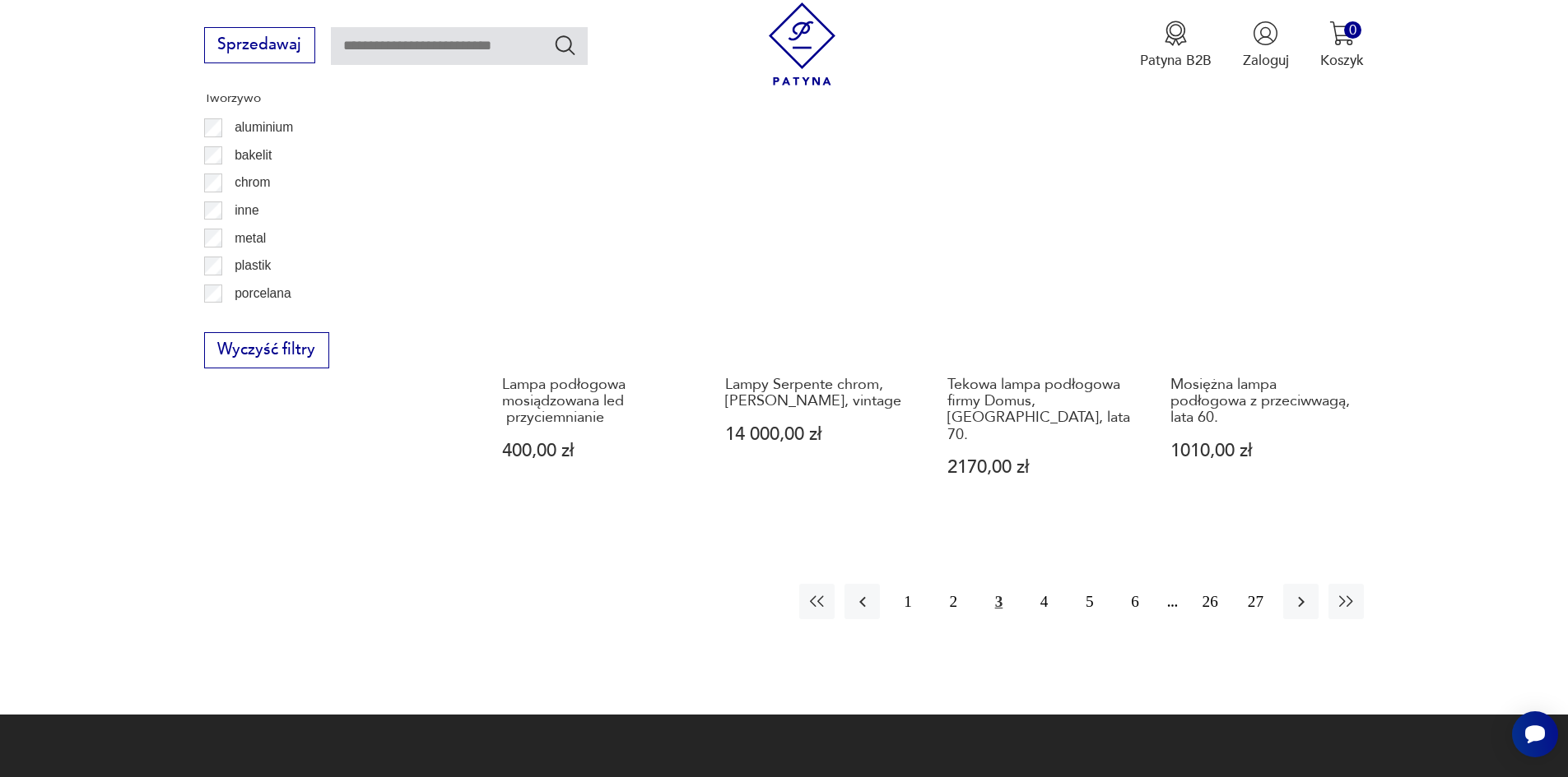
scroll to position [1887, 0]
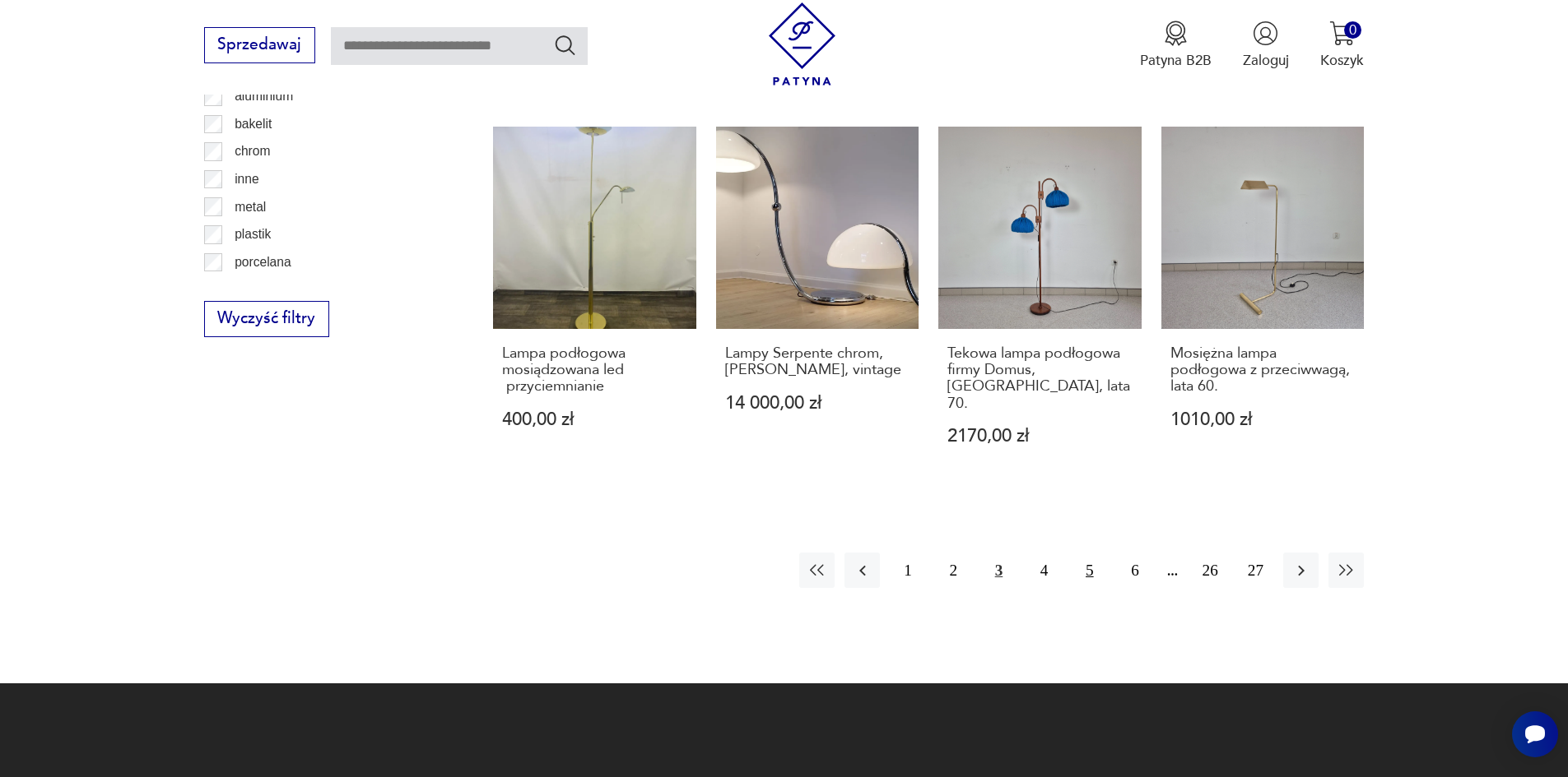
click at [1088, 552] on button "5" at bounding box center [1089, 570] width 36 height 36
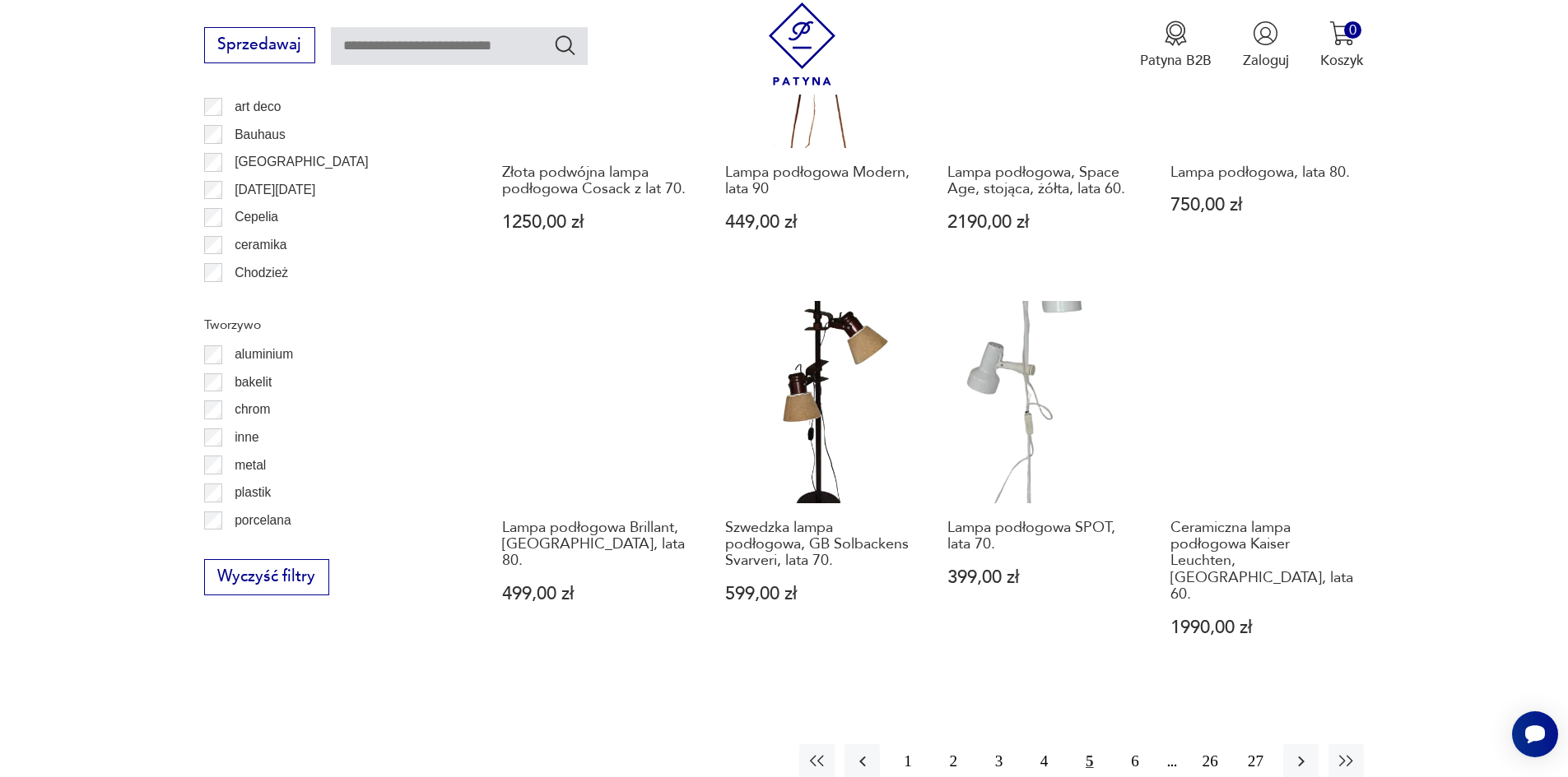
scroll to position [1640, 0]
